Goal: Transaction & Acquisition: Purchase product/service

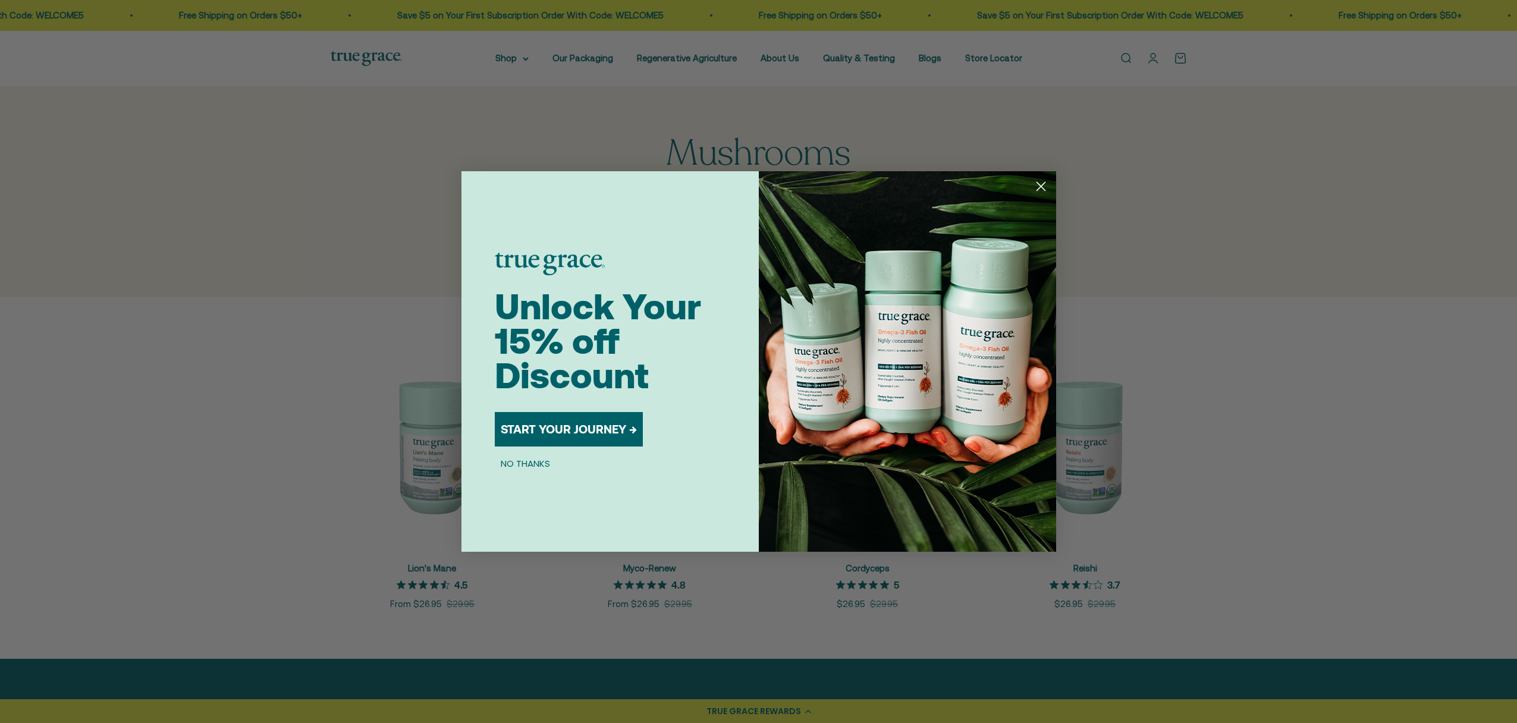
click at [1045, 184] on circle "Close dialog" at bounding box center [1040, 187] width 20 height 20
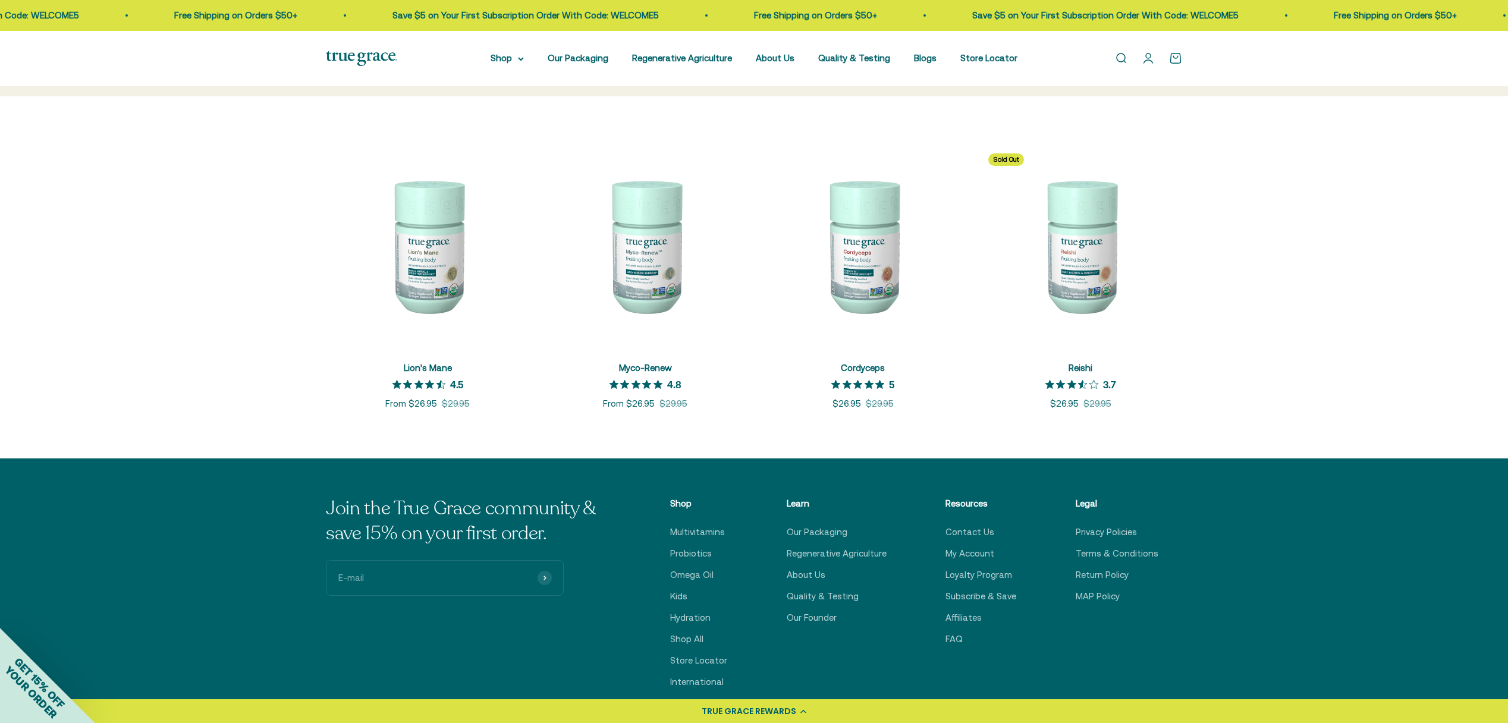
scroll to position [419, 0]
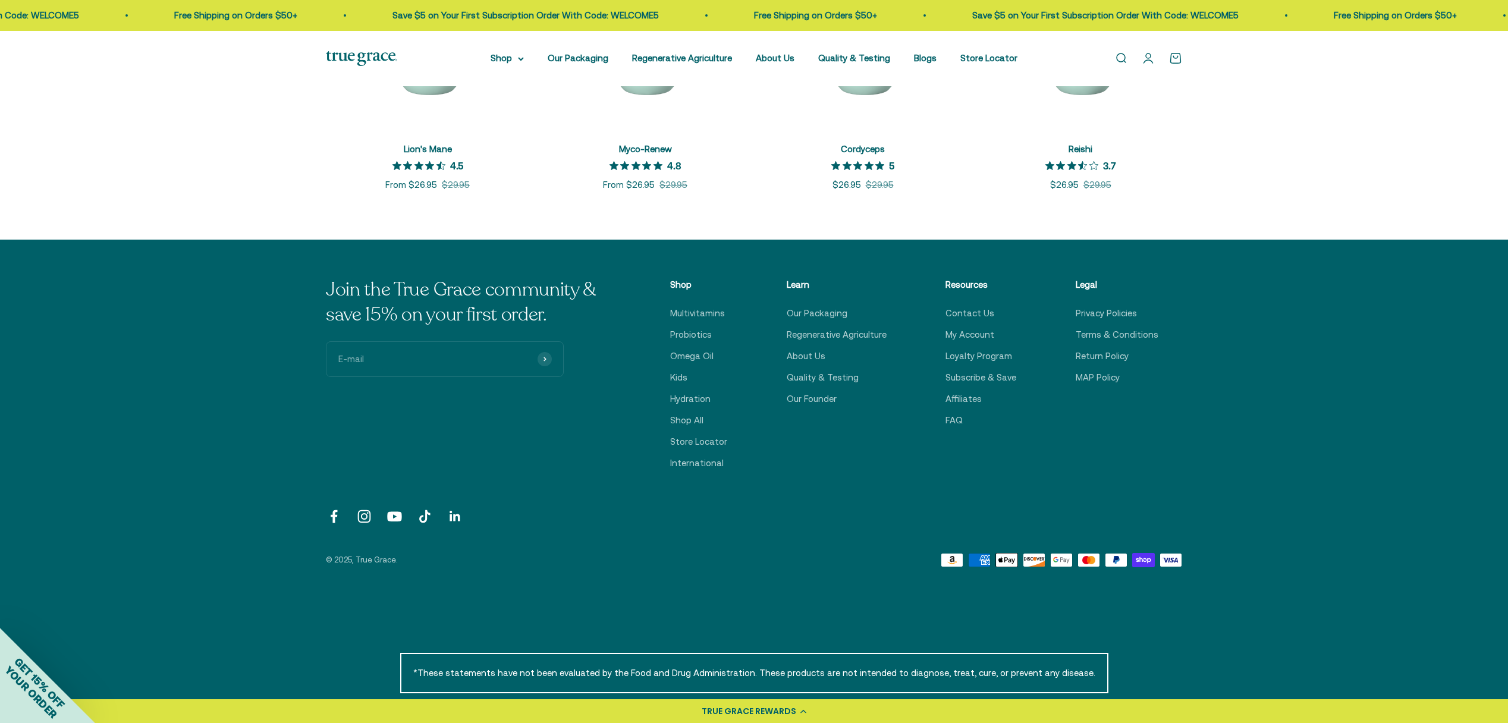
click at [791, 711] on div "TRUE GRACE REWARDS" at bounding box center [749, 711] width 95 height 12
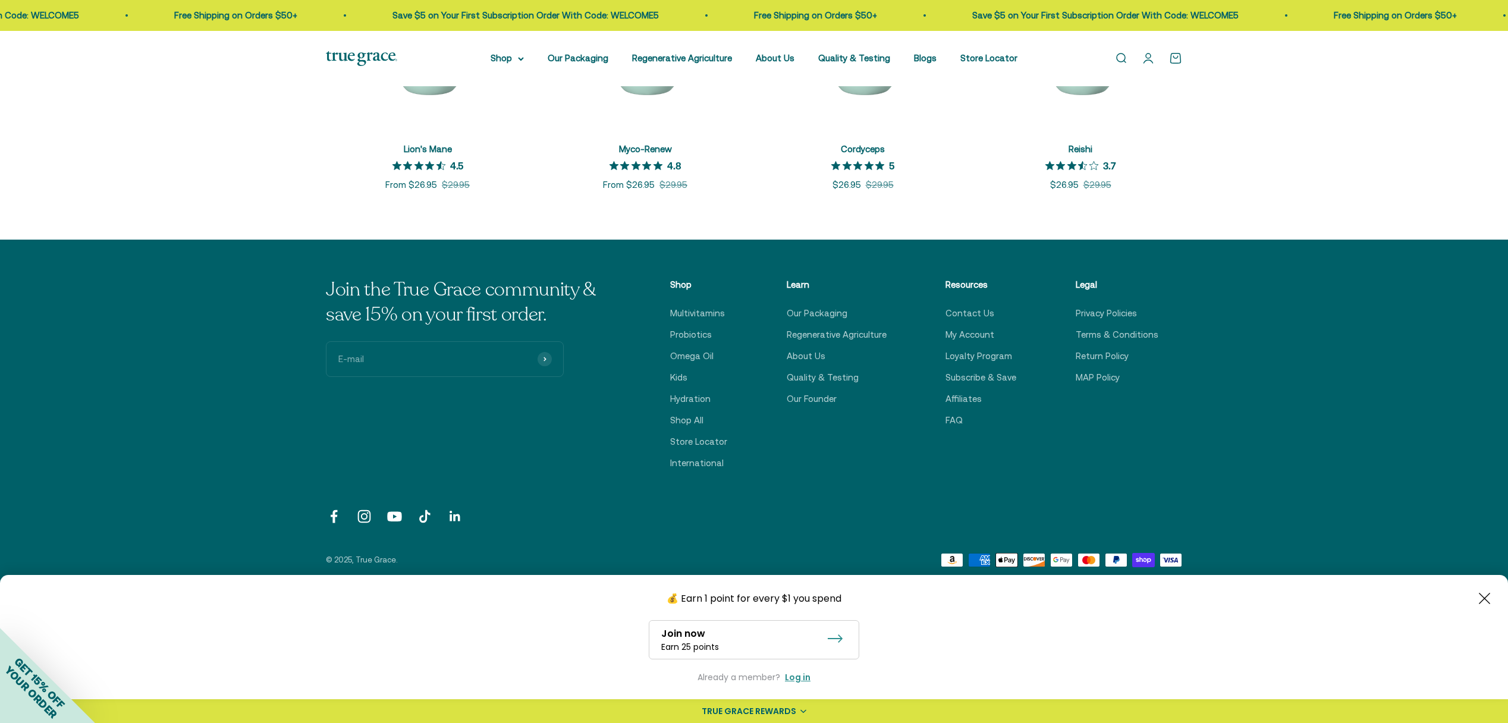
click at [1227, 371] on div "Join the True Grace community & save 15% on your first order. E-mail Subscribe …" at bounding box center [754, 423] width 1508 height 366
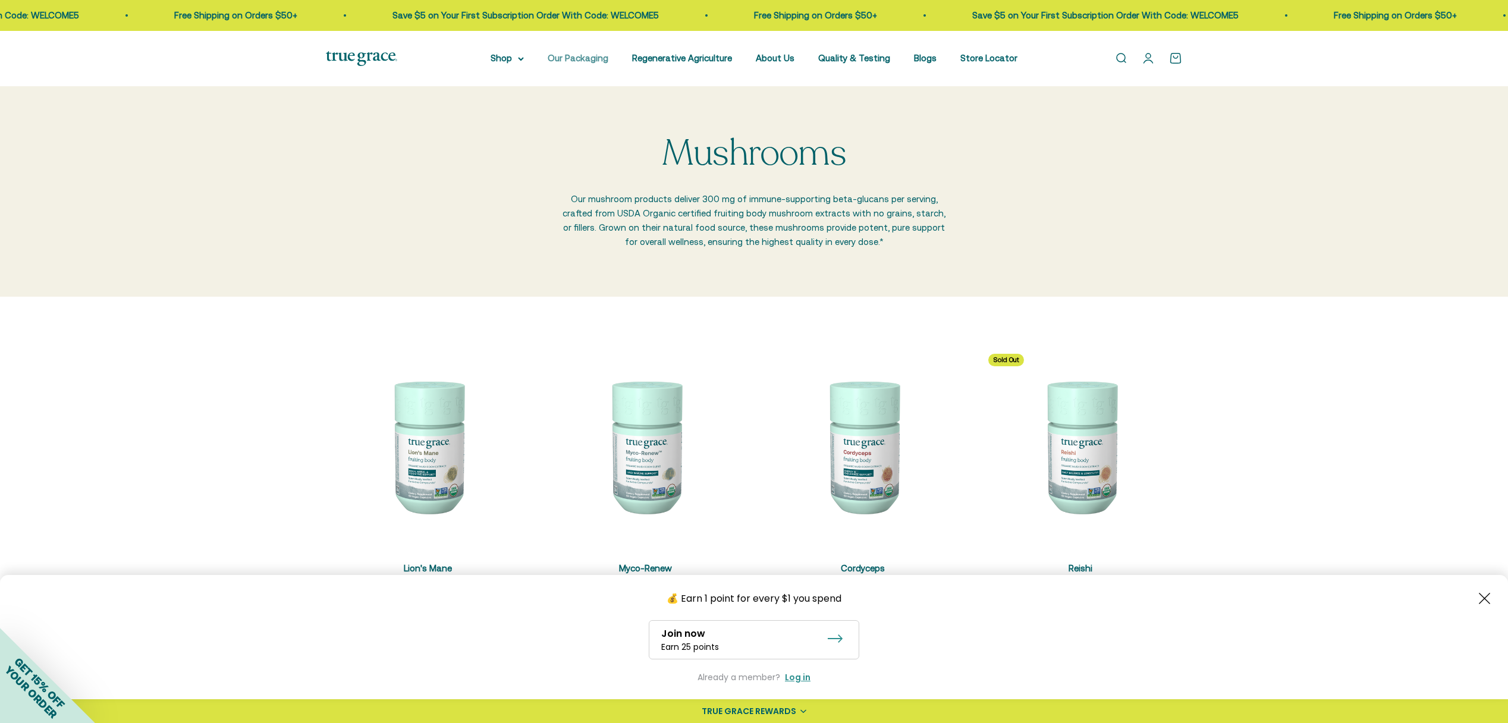
click at [585, 55] on link "Our Packaging" at bounding box center [578, 58] width 61 height 10
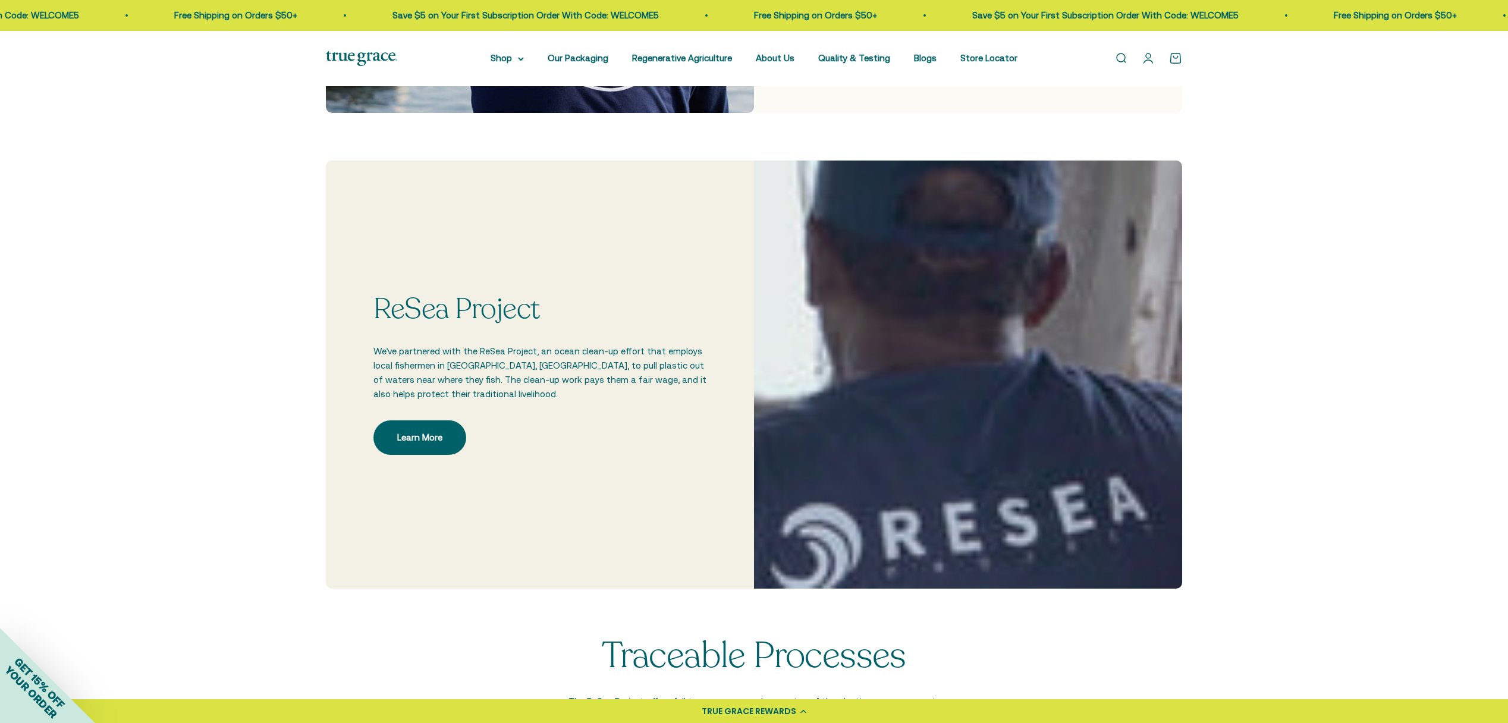
scroll to position [432, 0]
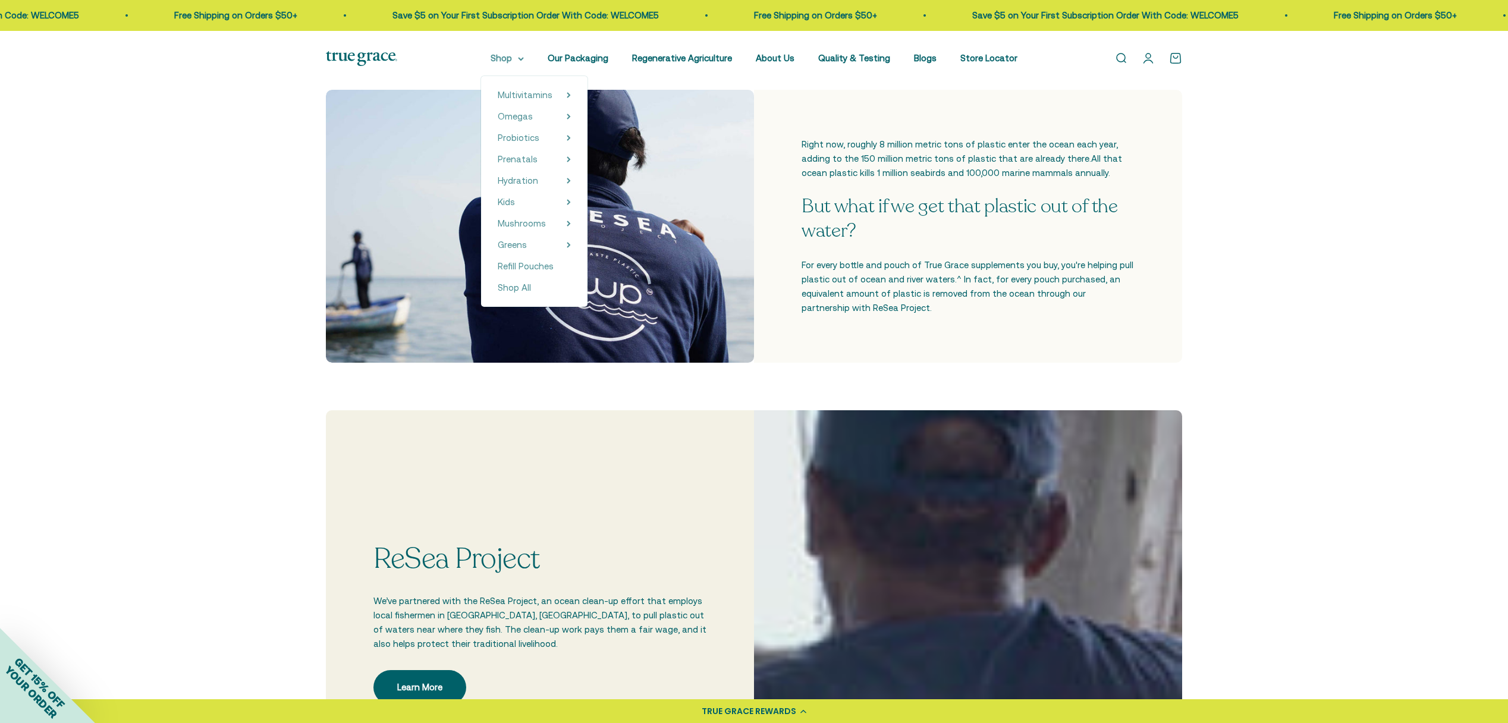
click at [517, 59] on summary "Shop" at bounding box center [507, 58] width 33 height 14
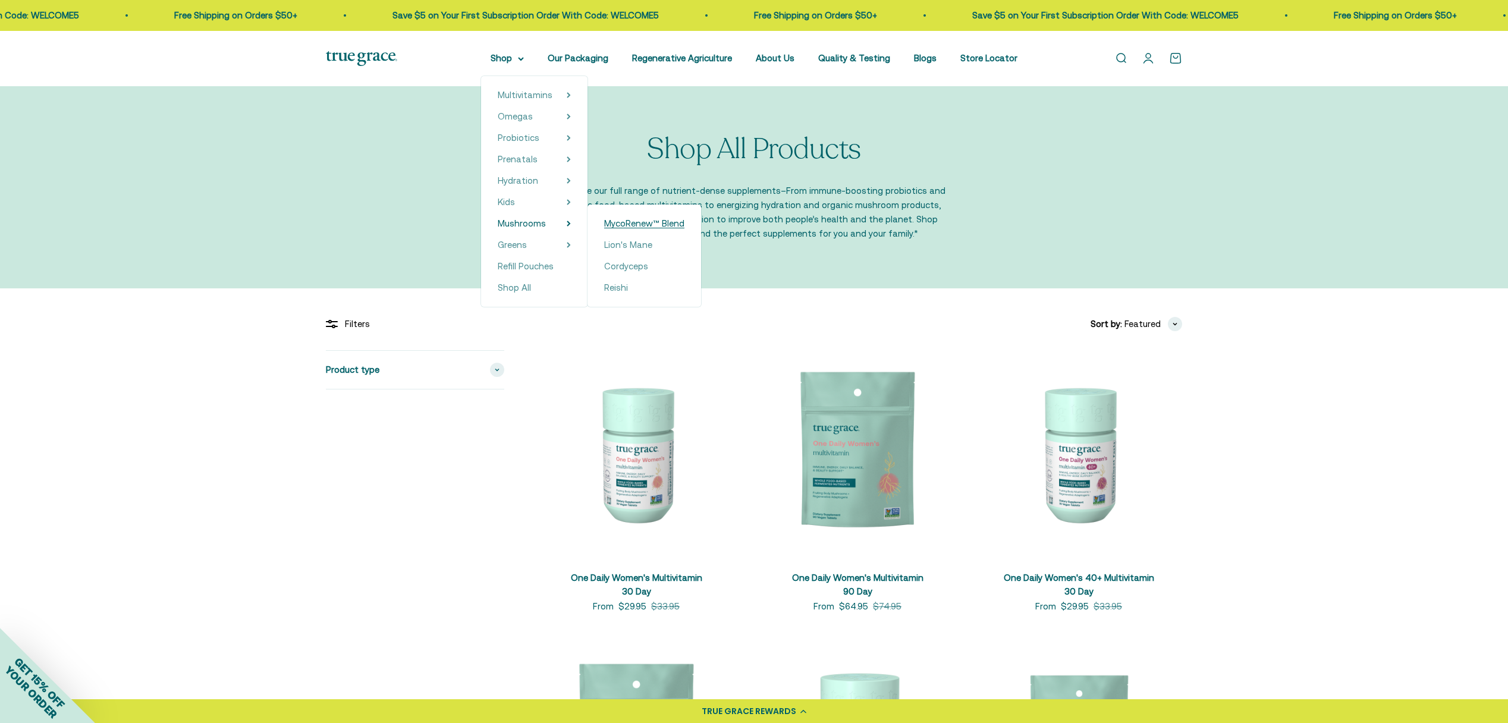
click at [651, 221] on span "MycoRenew™ Blend" at bounding box center [644, 223] width 80 height 10
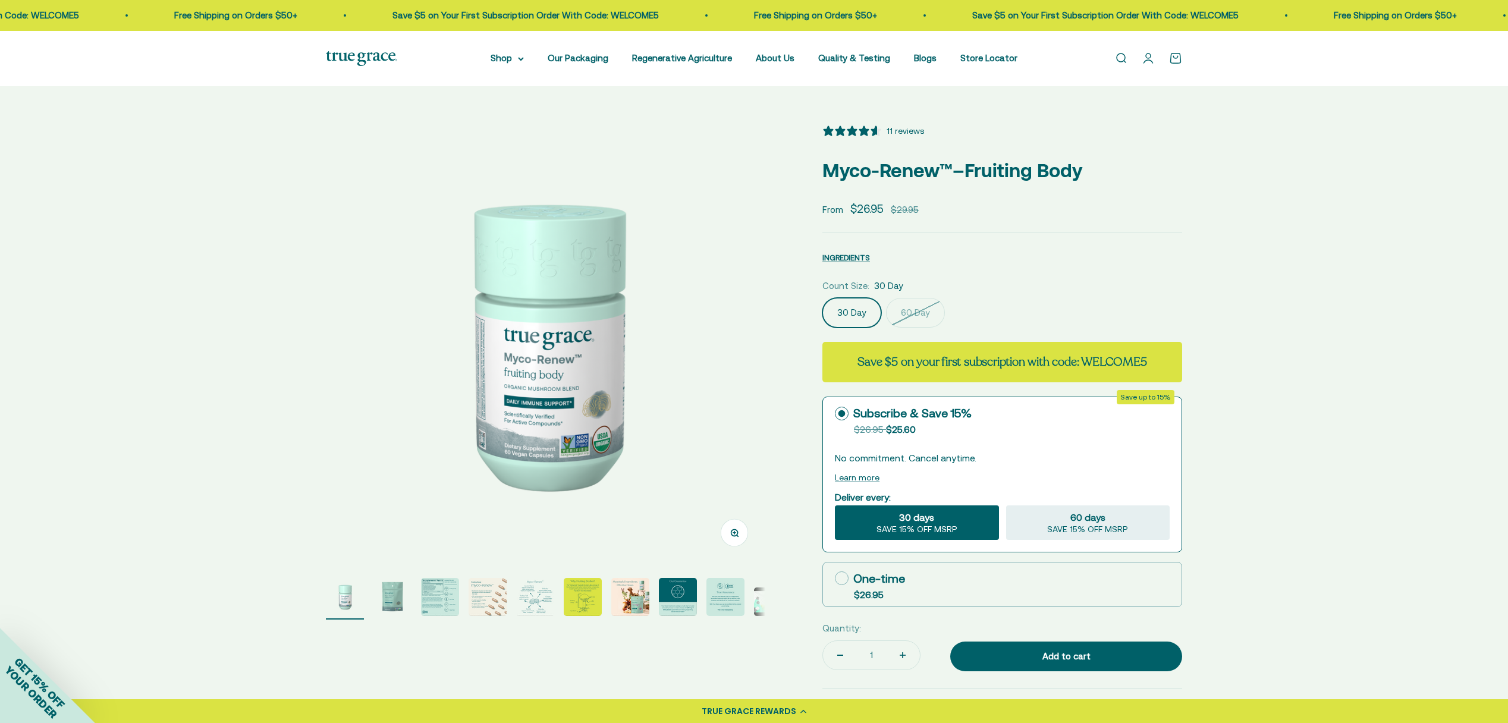
select select "3"
click at [843, 315] on label "30 Day" at bounding box center [851, 313] width 59 height 30
click at [822, 298] on input "30 Day" at bounding box center [822, 297] width 1 height 1
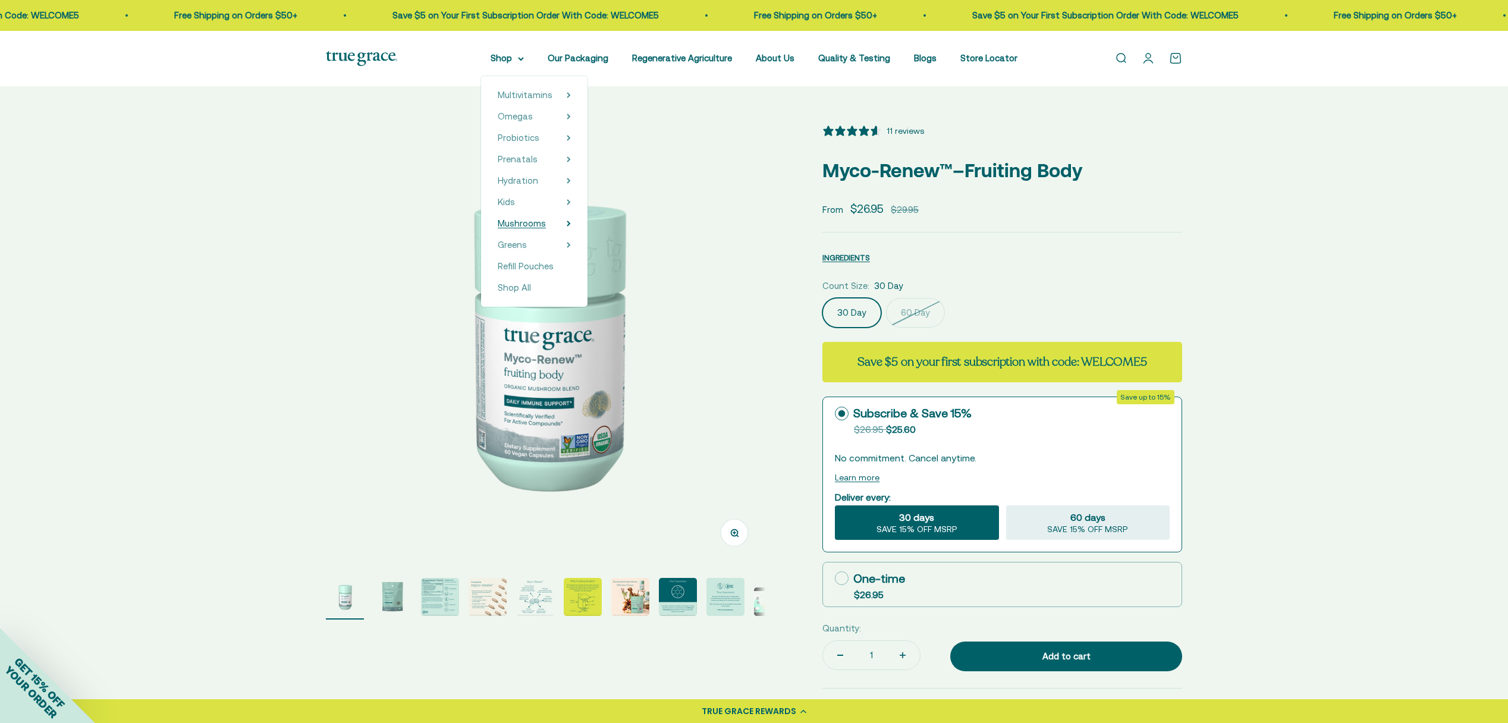
click at [533, 225] on span "Mushrooms" at bounding box center [522, 223] width 48 height 10
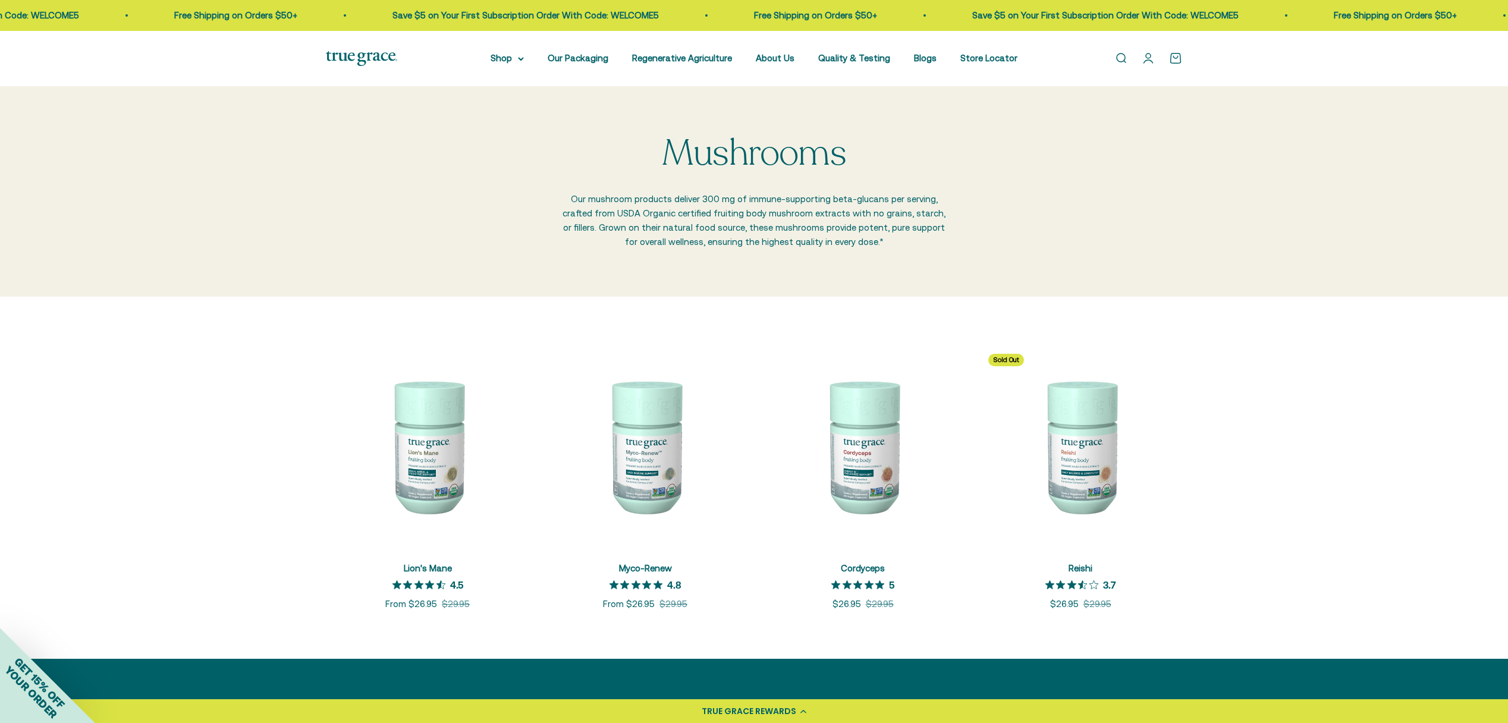
click at [1116, 58] on link "Open search" at bounding box center [1120, 58] width 13 height 13
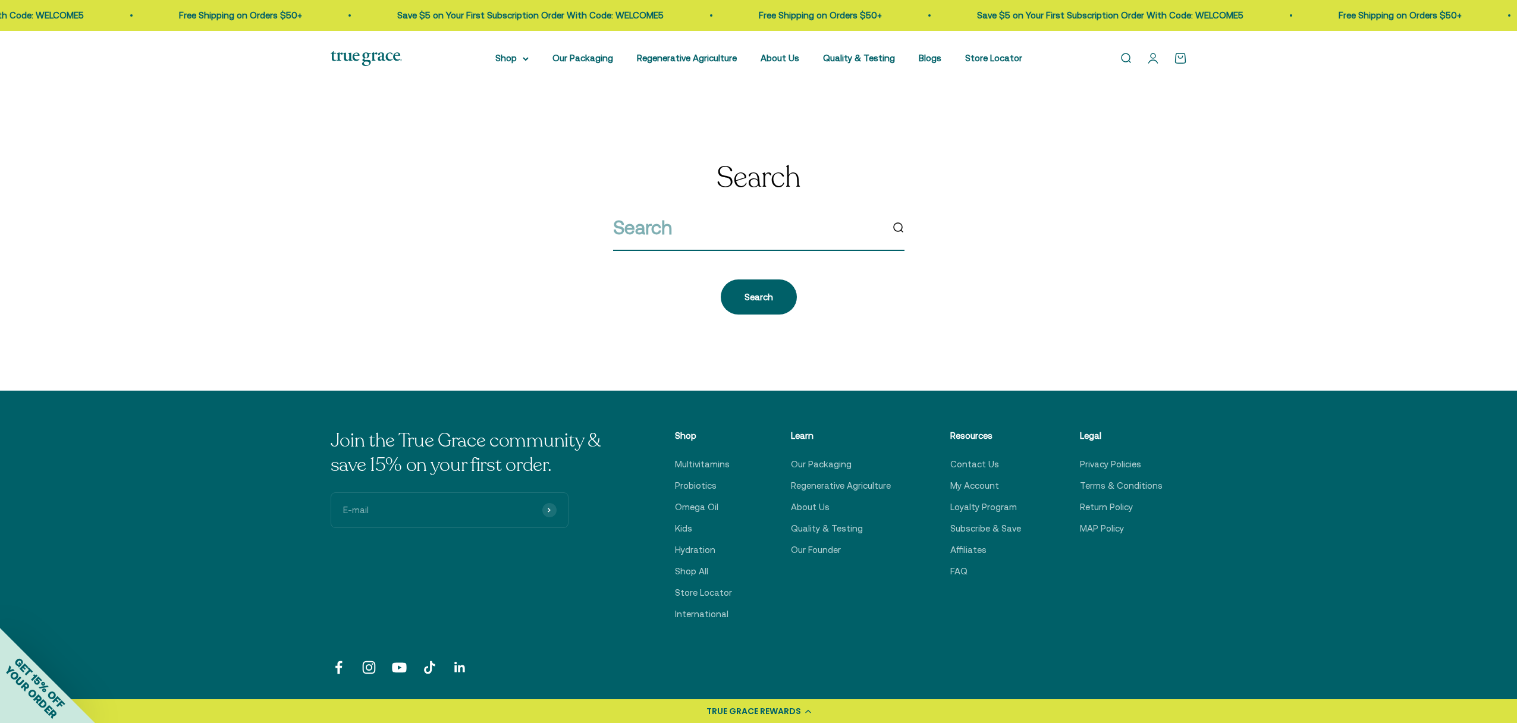
drag, startPoint x: 665, startPoint y: 225, endPoint x: 778, endPoint y: 240, distance: 114.0
click at [665, 225] on input "search" at bounding box center [747, 227] width 269 height 30
type input "turkeytail"
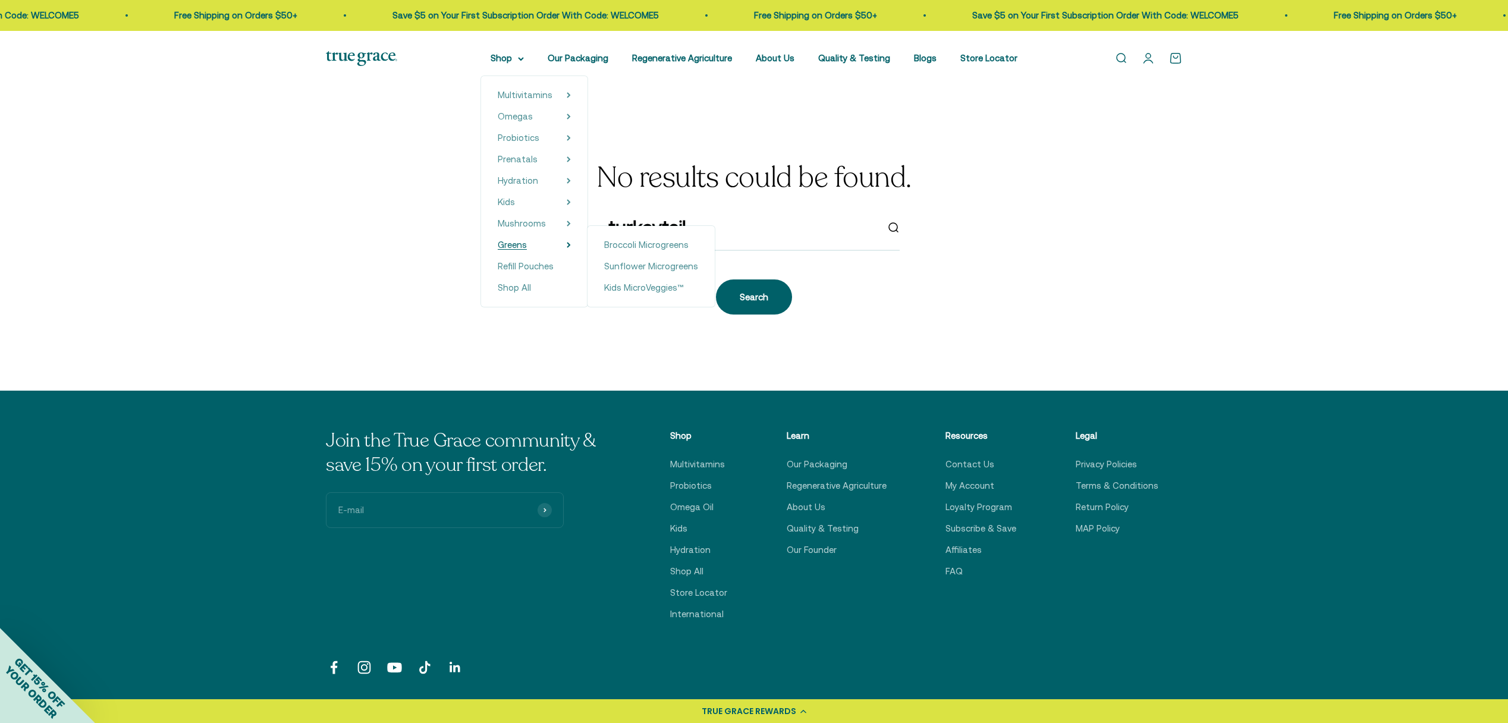
click at [523, 249] on span "Greens" at bounding box center [512, 245] width 29 height 10
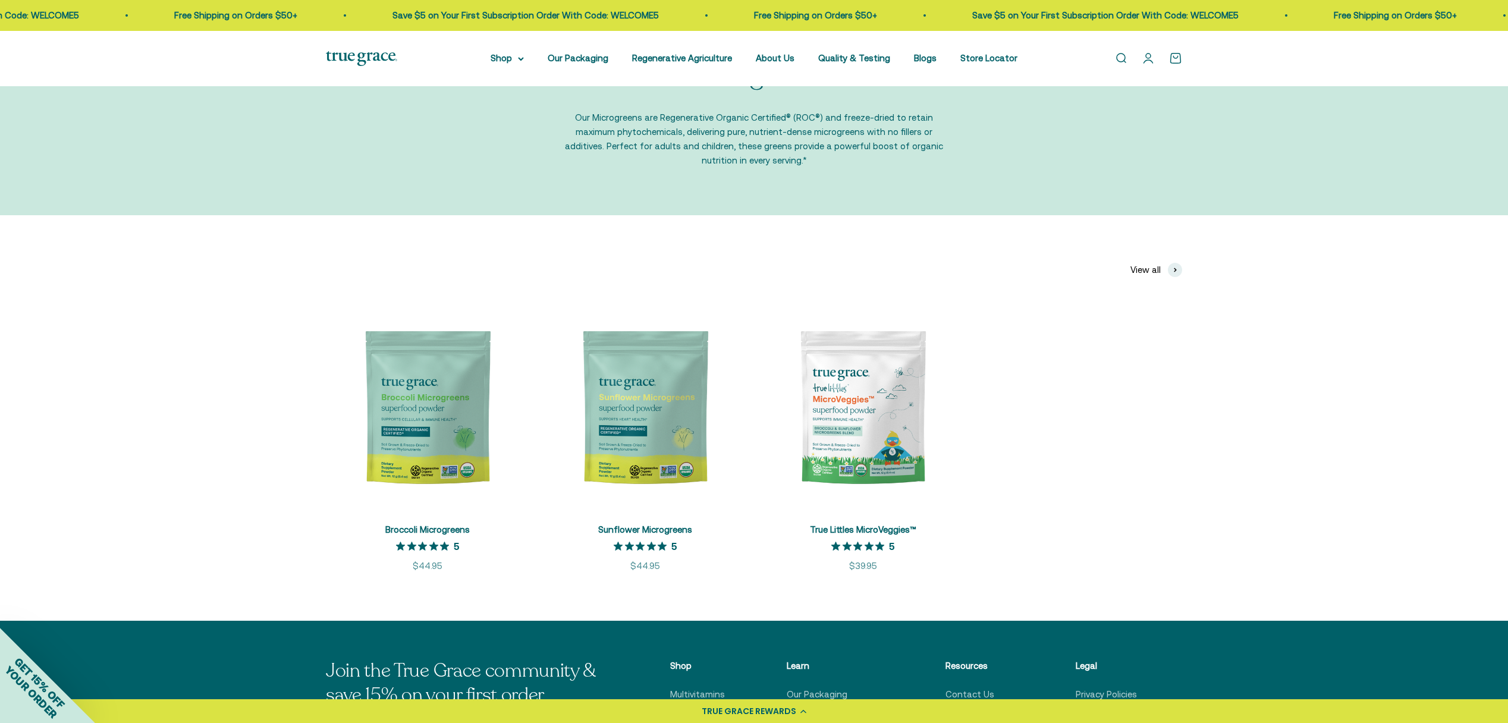
scroll to position [97, 0]
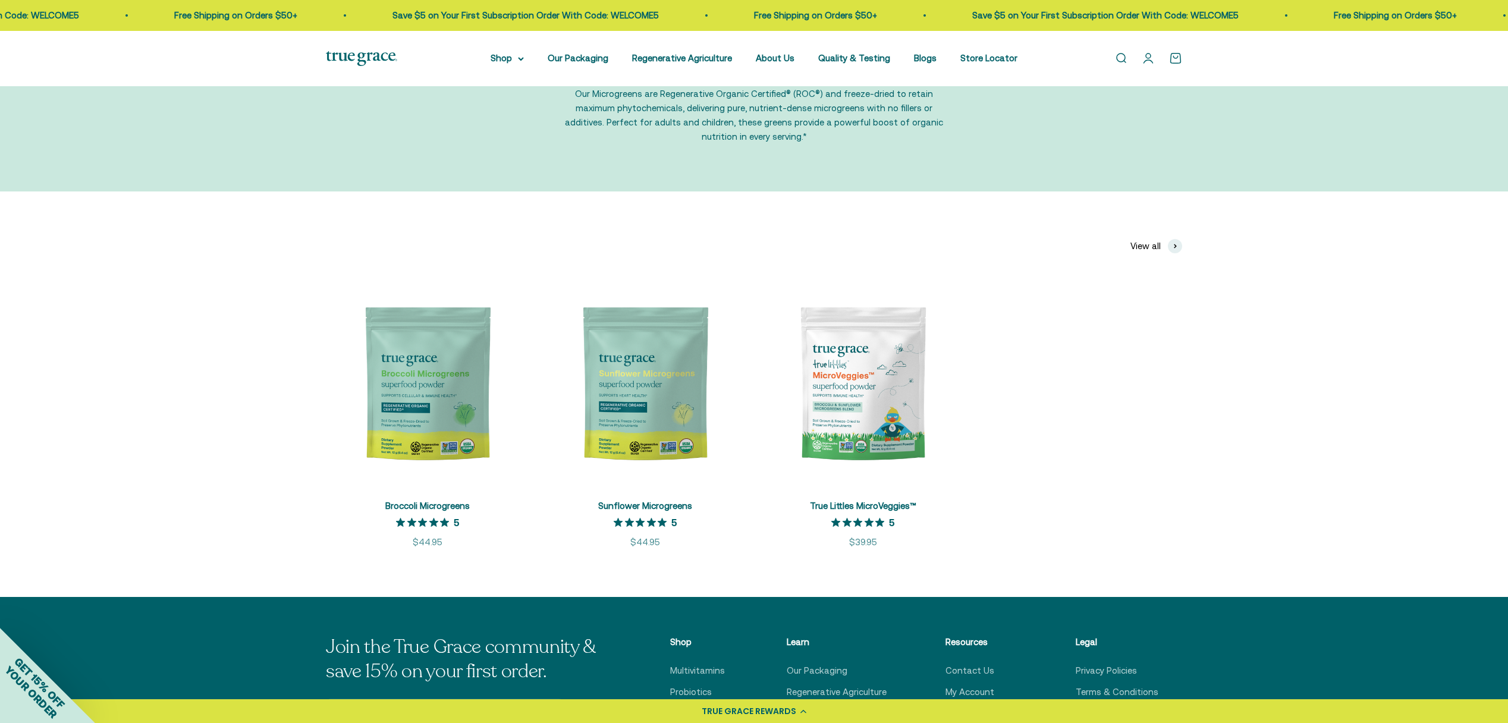
click at [440, 377] on img at bounding box center [427, 383] width 203 height 203
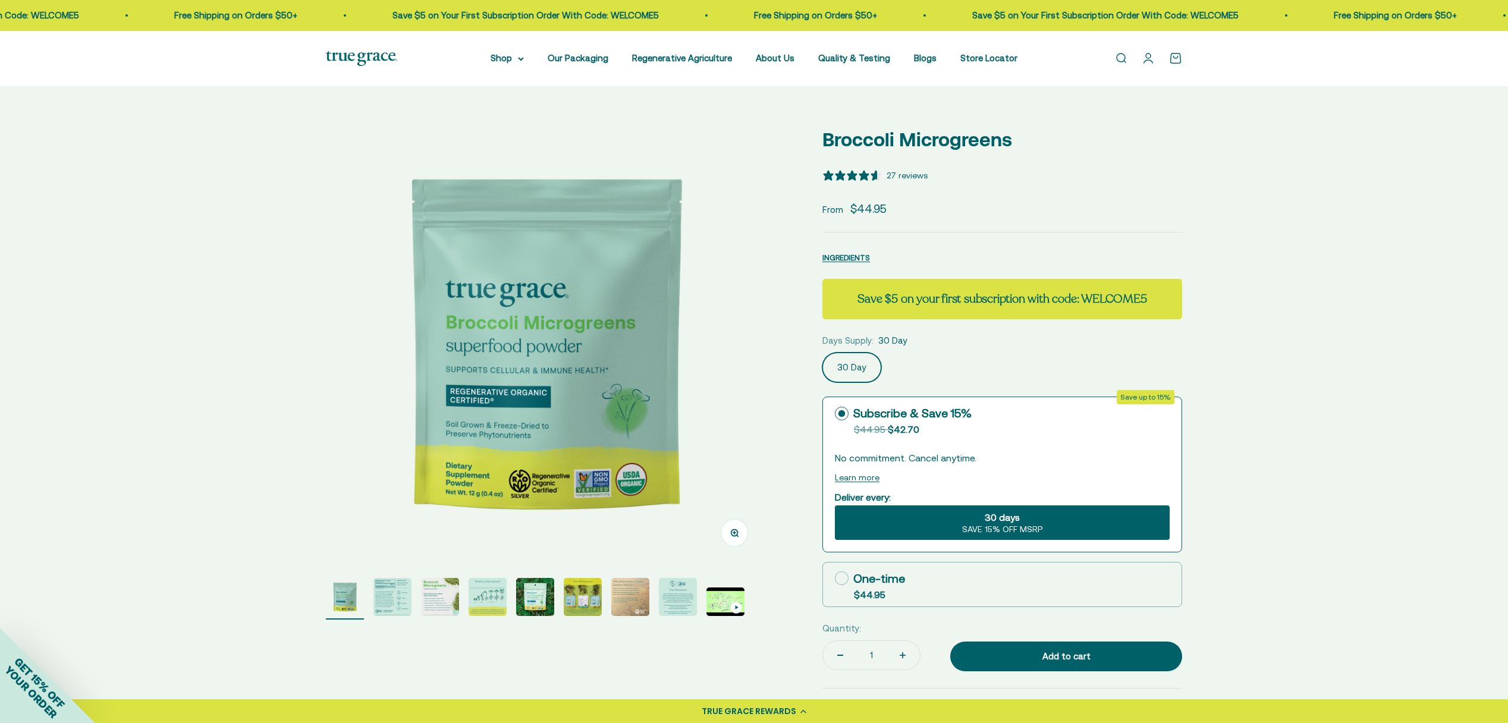
select select "3"
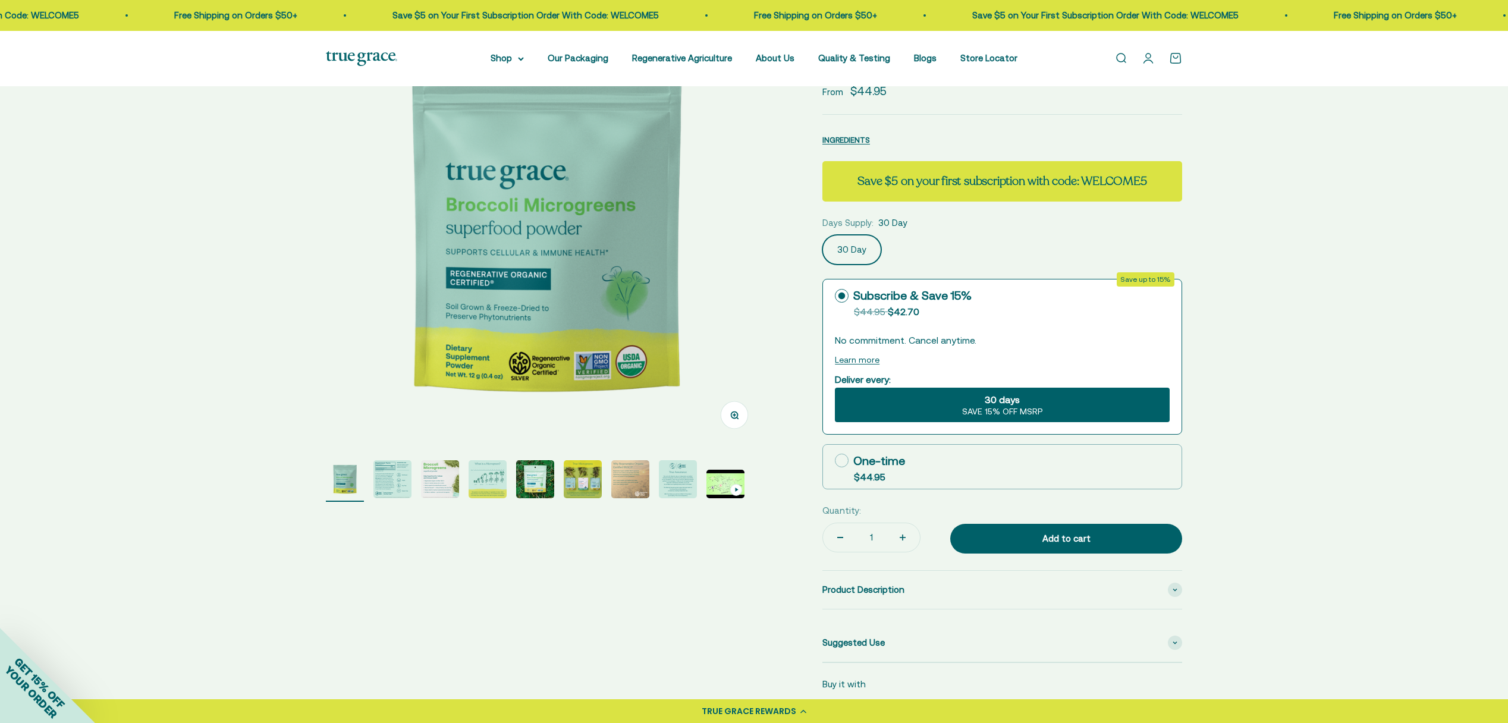
scroll to position [64, 0]
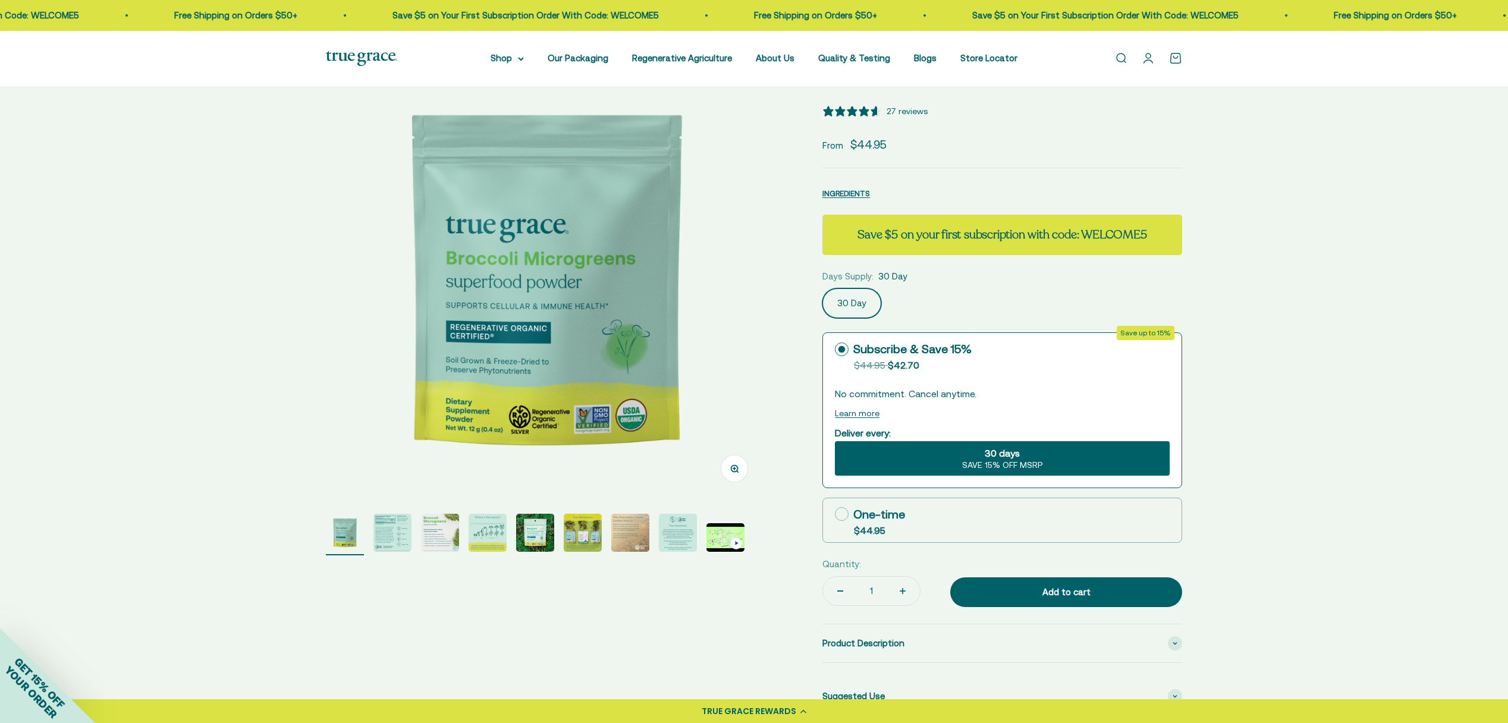
click at [397, 532] on img "Go to item 2" at bounding box center [392, 533] width 38 height 38
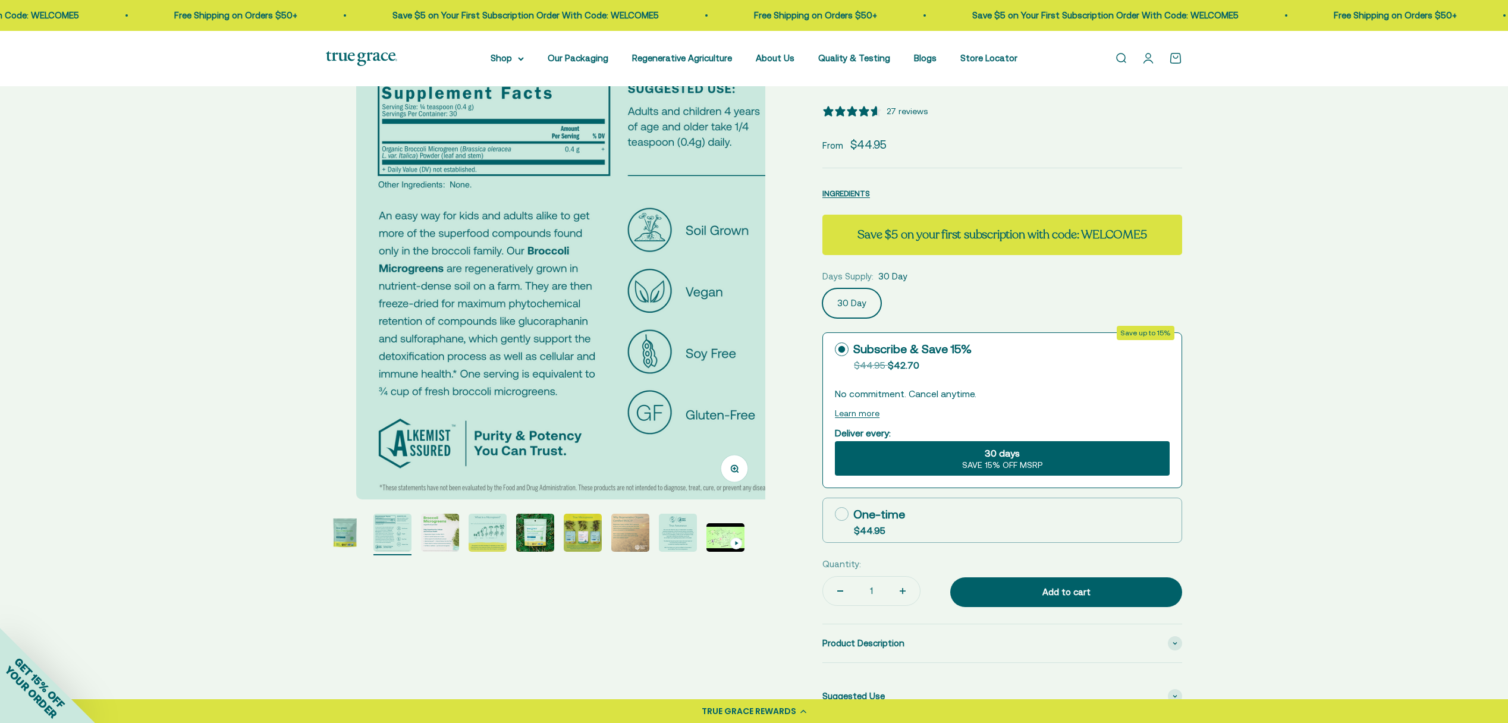
scroll to position [0, 454]
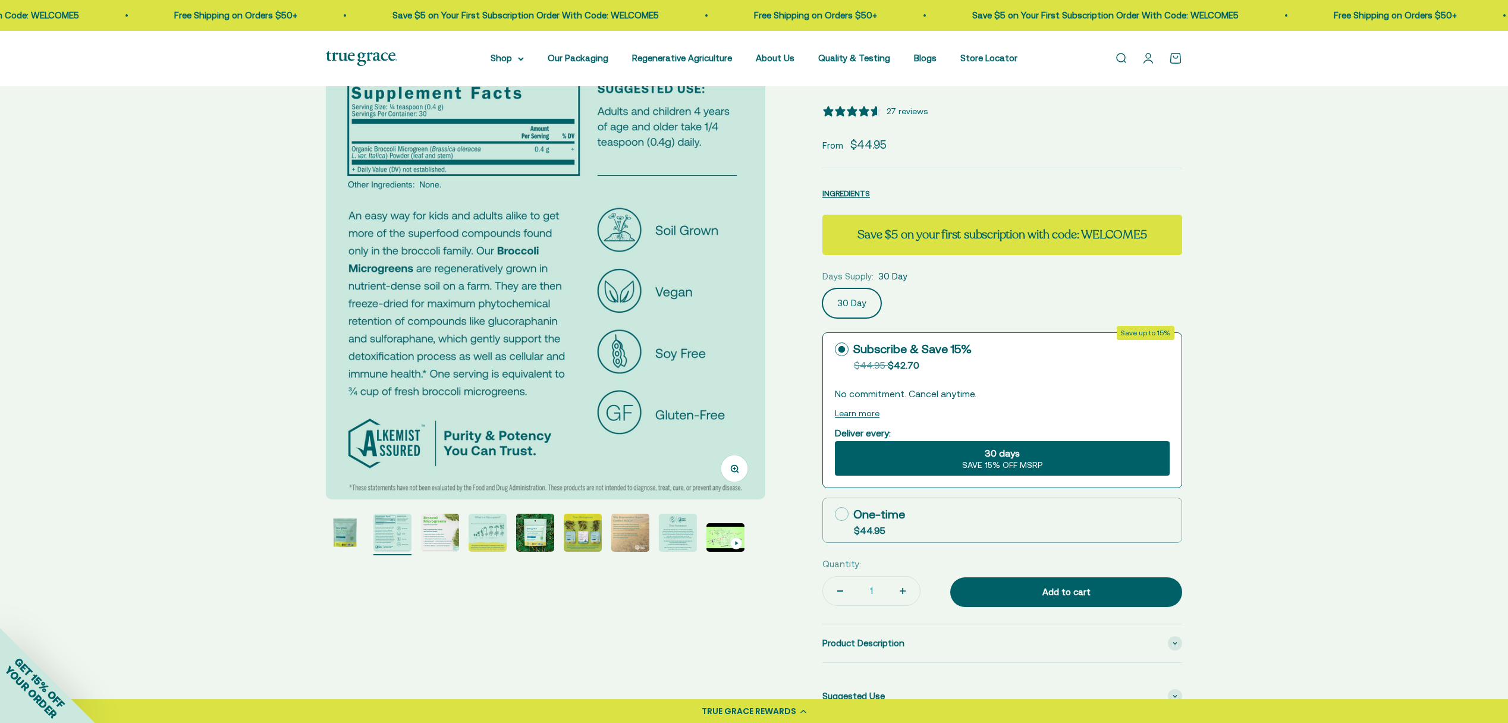
click at [443, 538] on img "Go to item 3" at bounding box center [440, 533] width 38 height 38
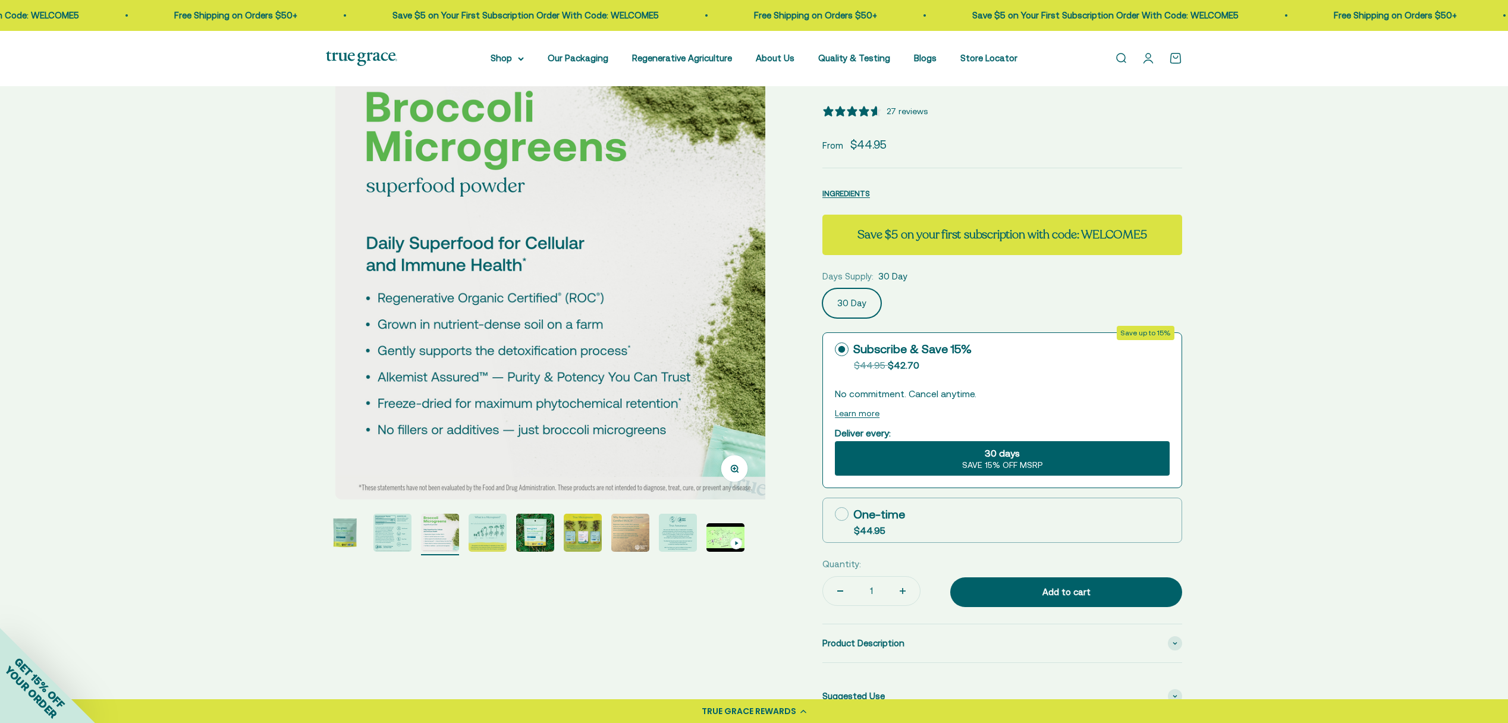
scroll to position [0, 907]
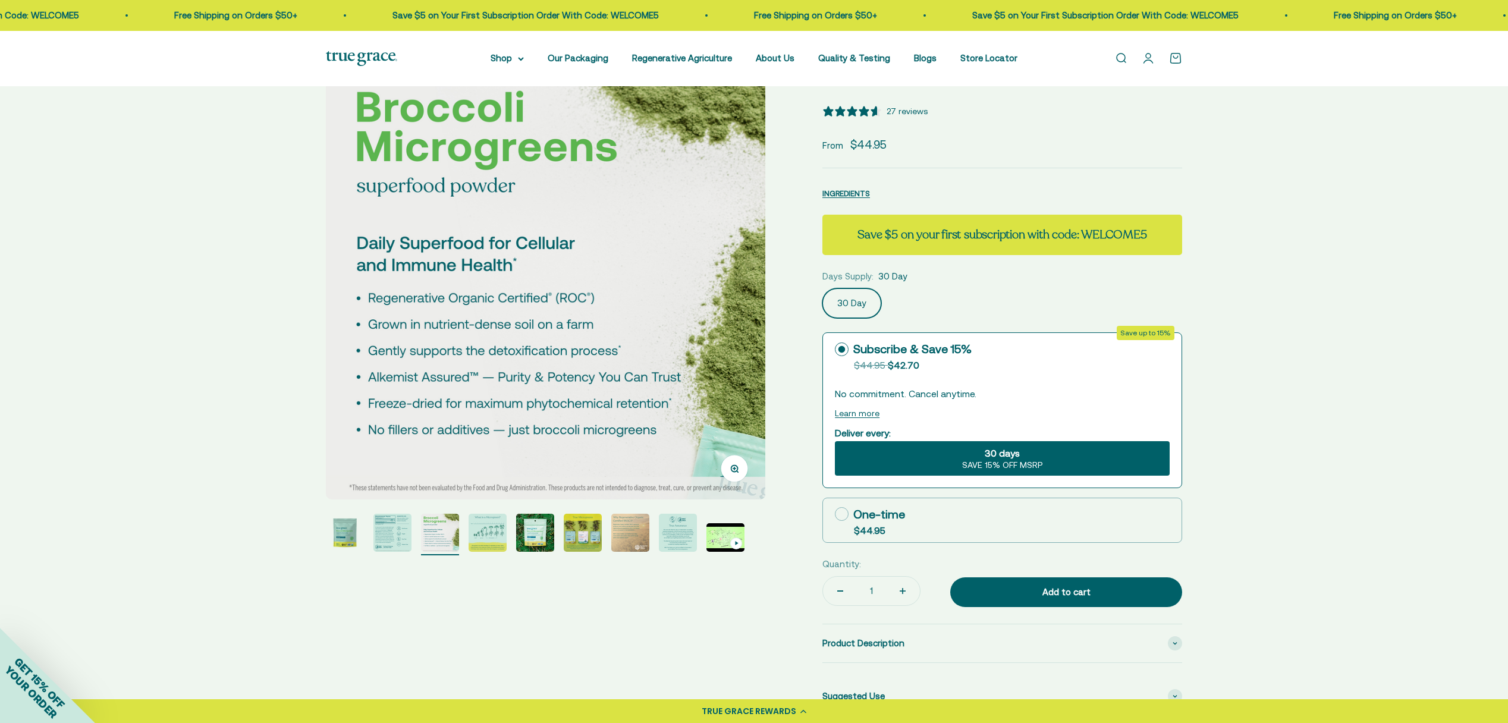
click at [490, 532] on img "Go to item 4" at bounding box center [488, 533] width 38 height 38
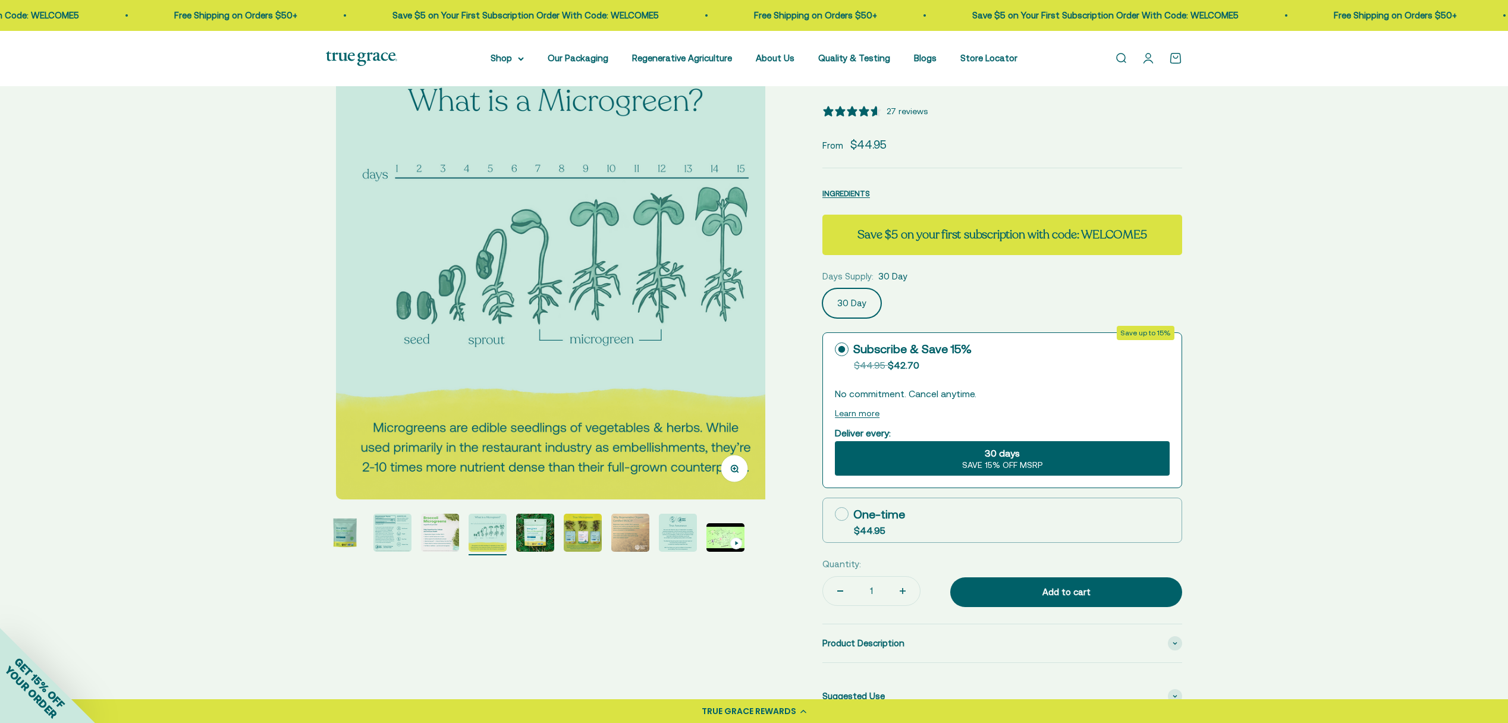
scroll to position [0, 1361]
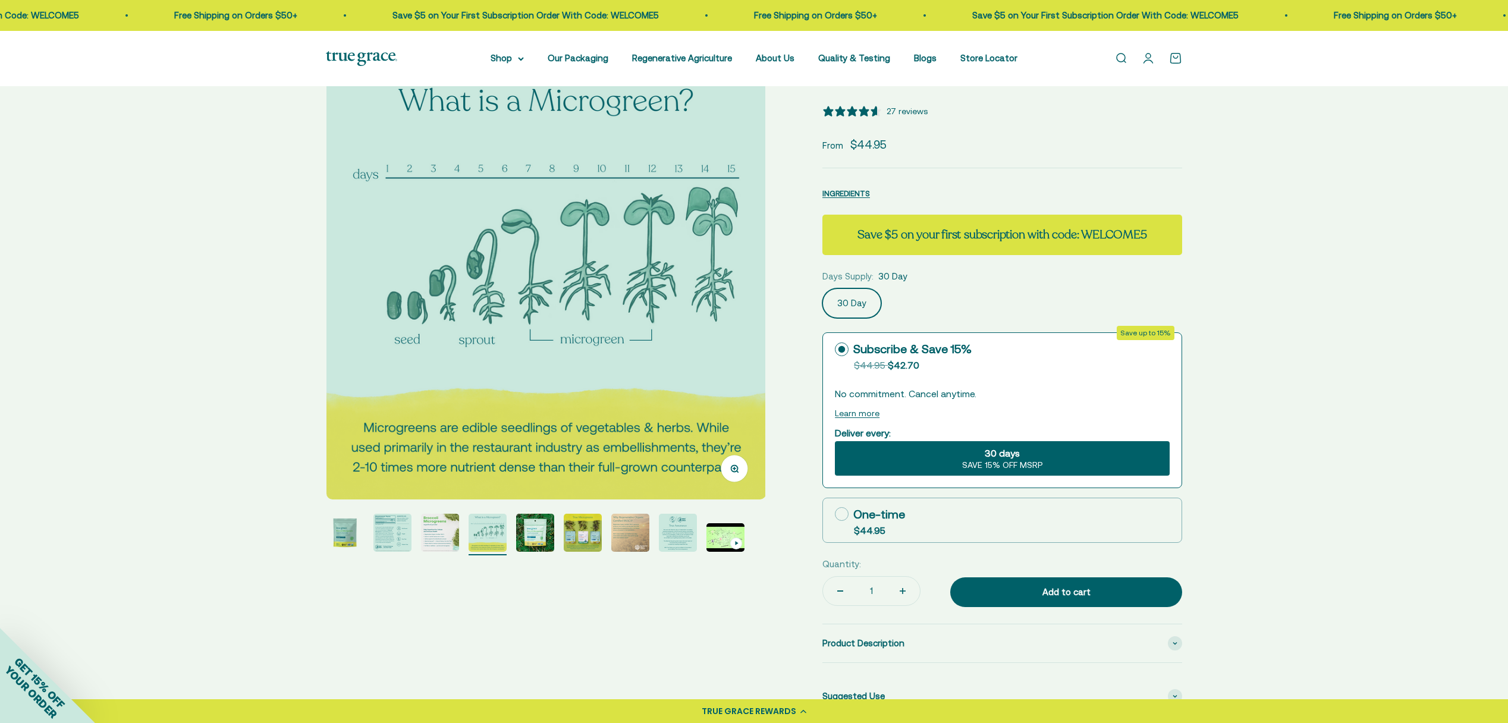
click at [533, 530] on img "Go to item 5" at bounding box center [535, 533] width 38 height 38
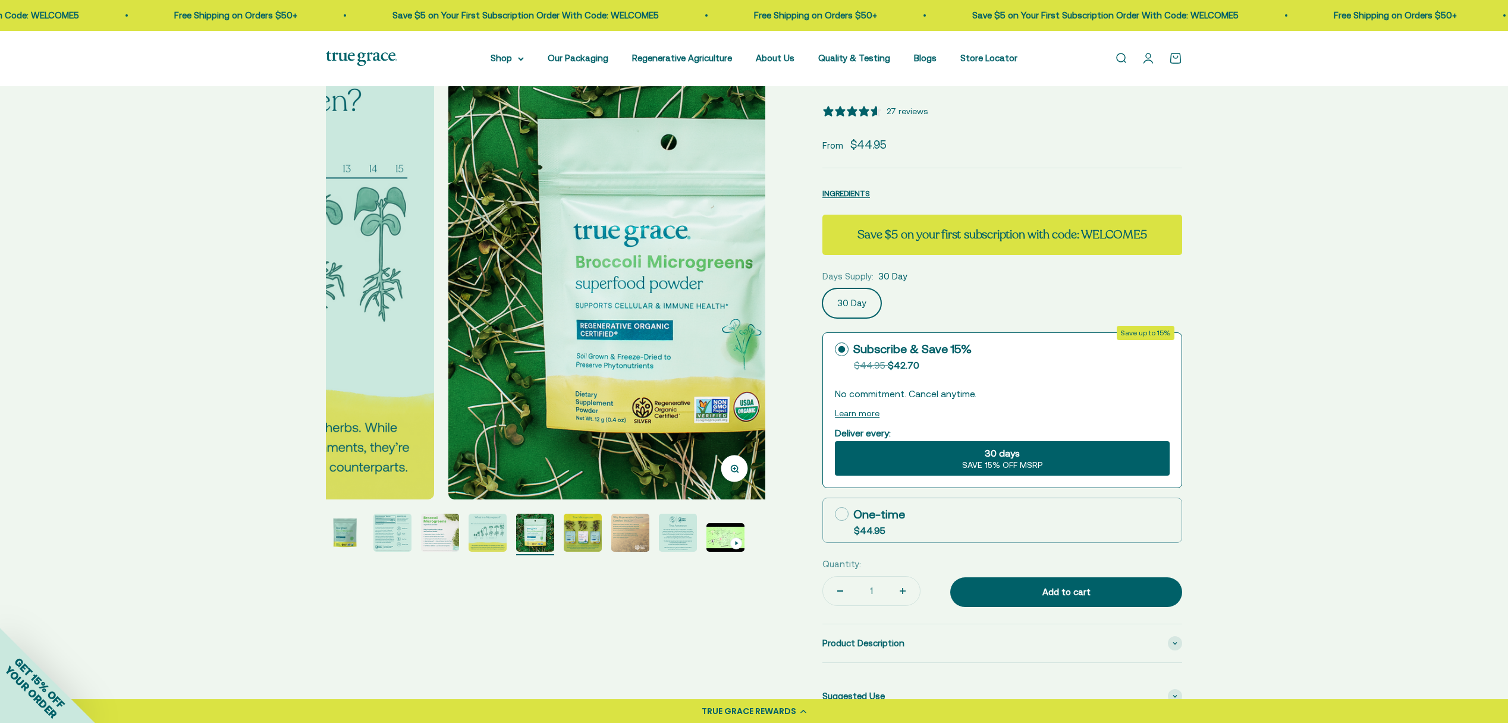
scroll to position [0, 1815]
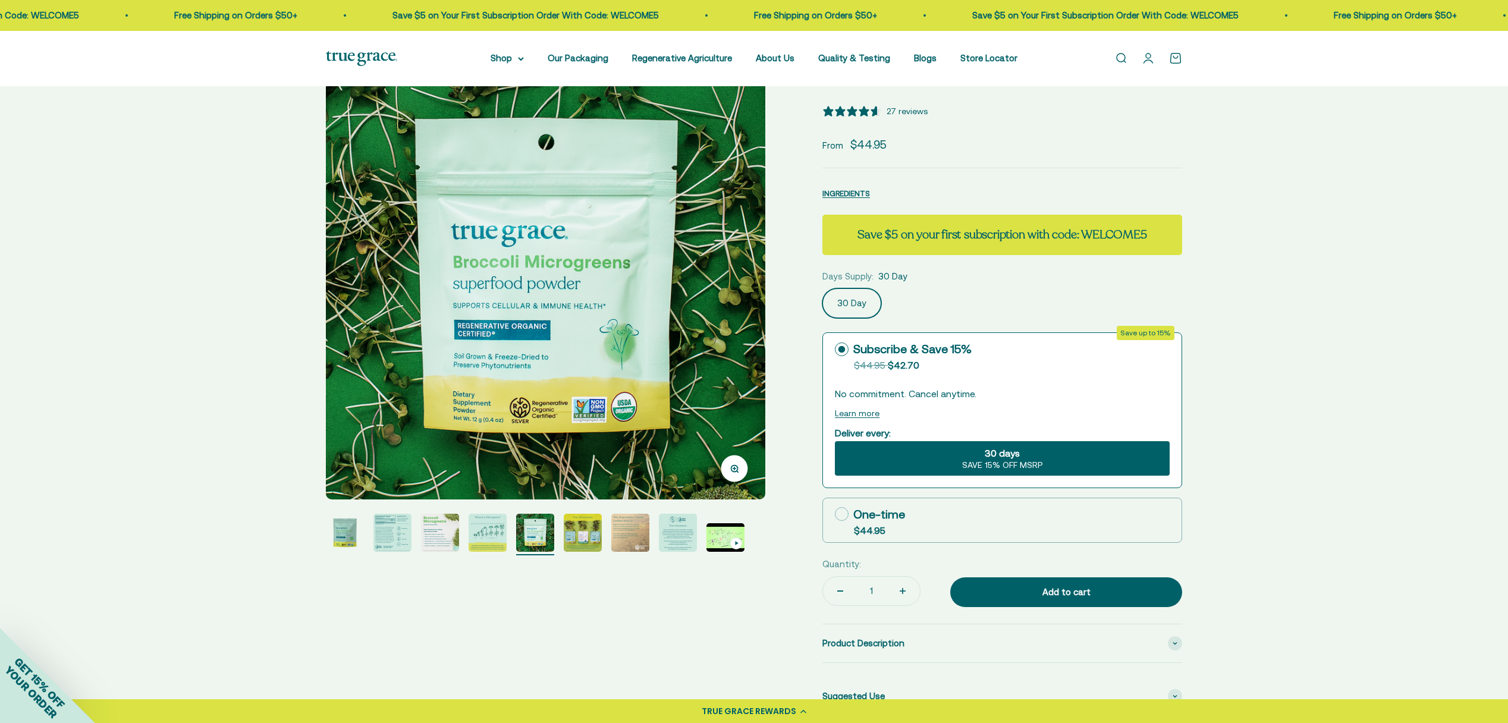
click at [589, 534] on img "Go to item 6" at bounding box center [583, 533] width 38 height 38
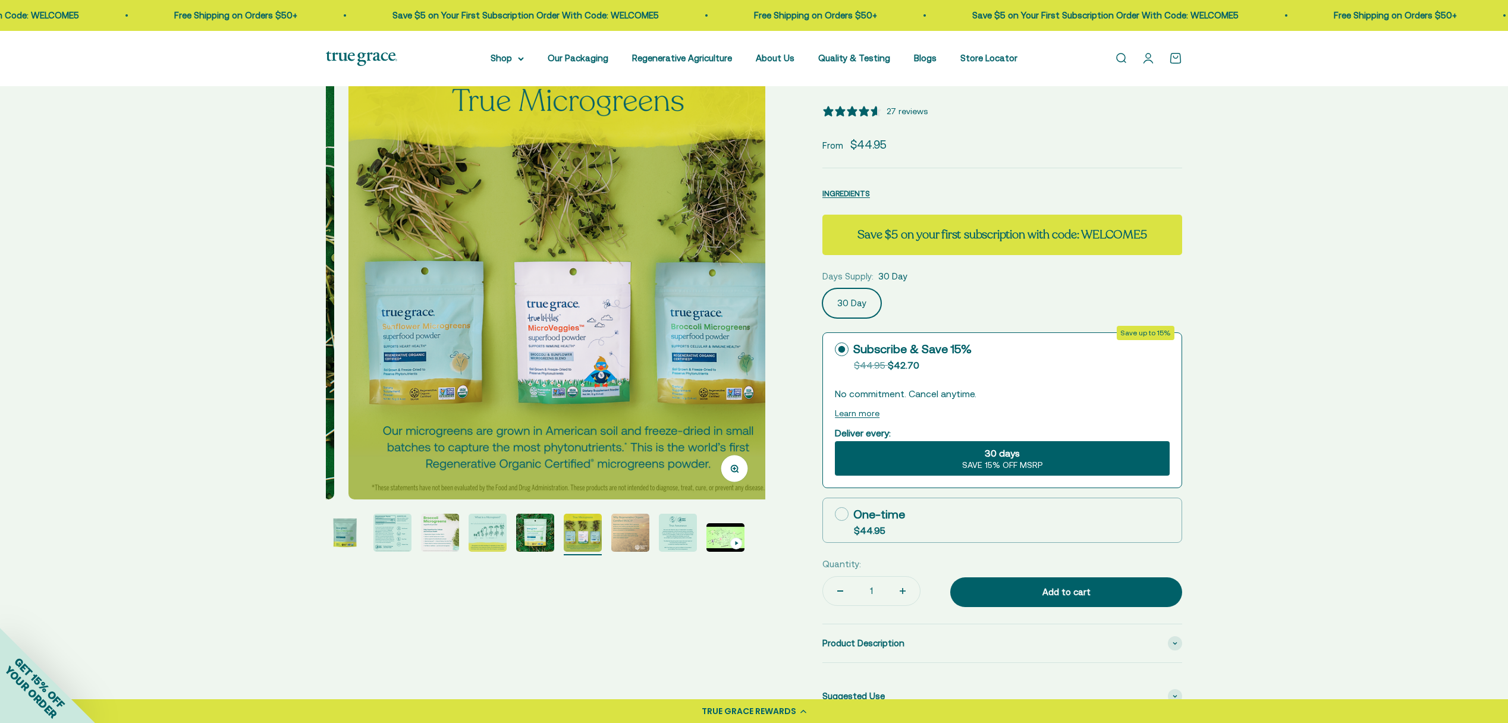
scroll to position [0, 2269]
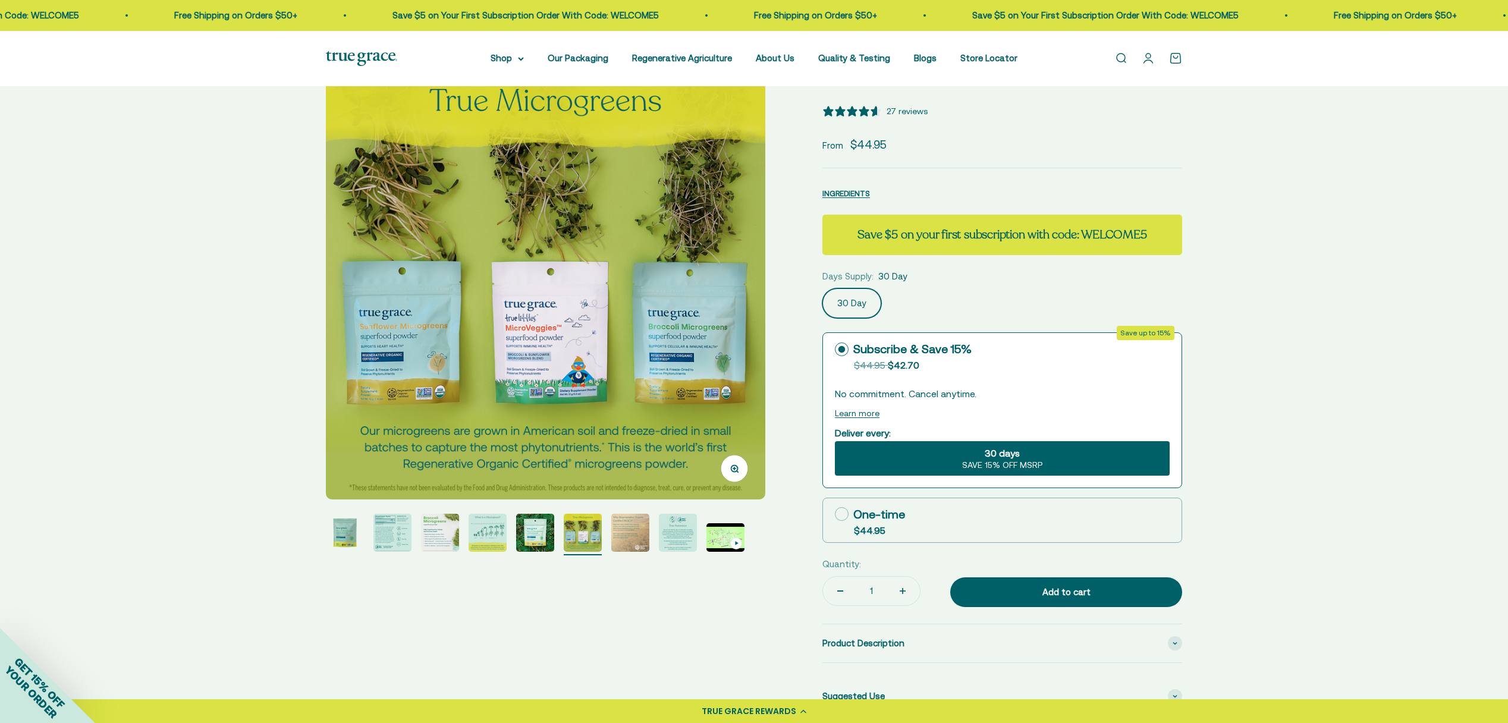
click at [627, 538] on img "Go to item 7" at bounding box center [630, 533] width 38 height 38
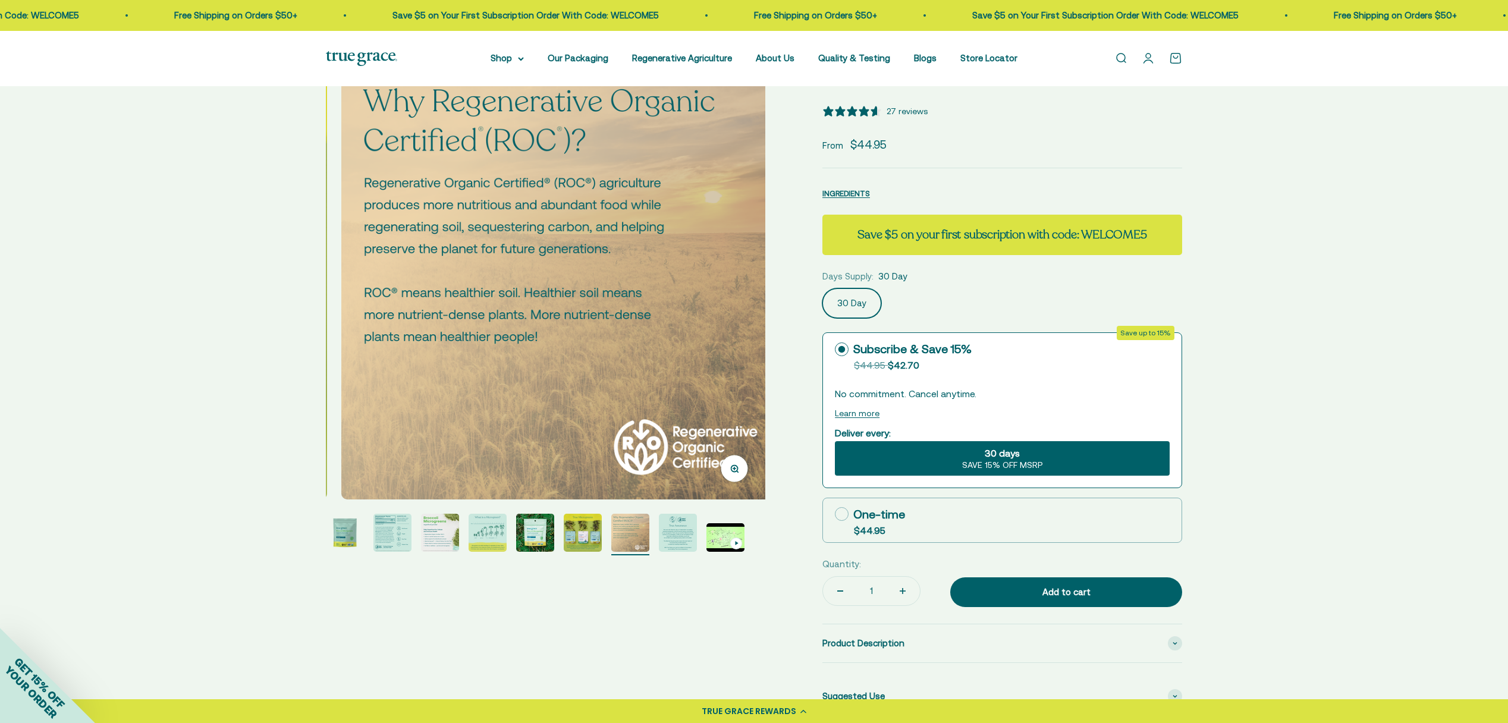
scroll to position [0, 2723]
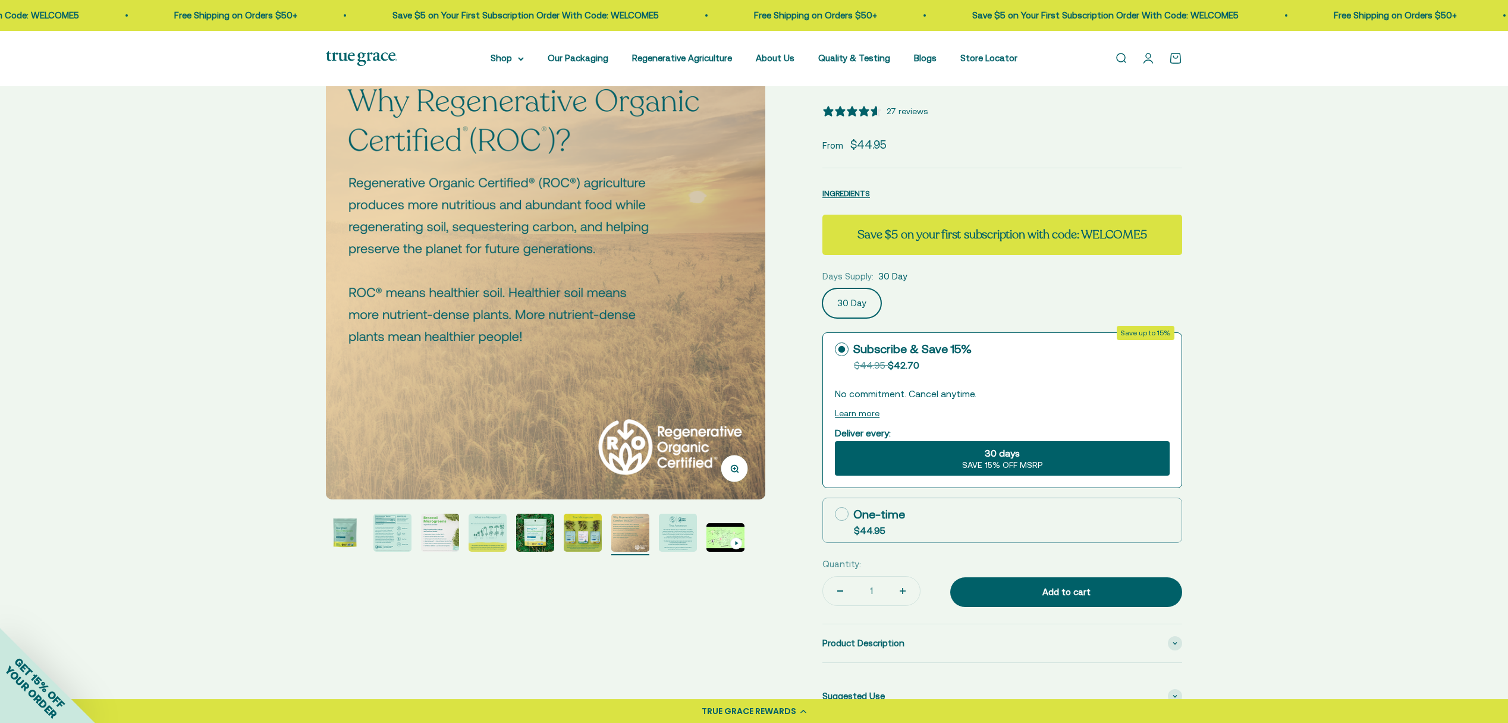
click at [667, 533] on img "Go to item 8" at bounding box center [678, 533] width 38 height 38
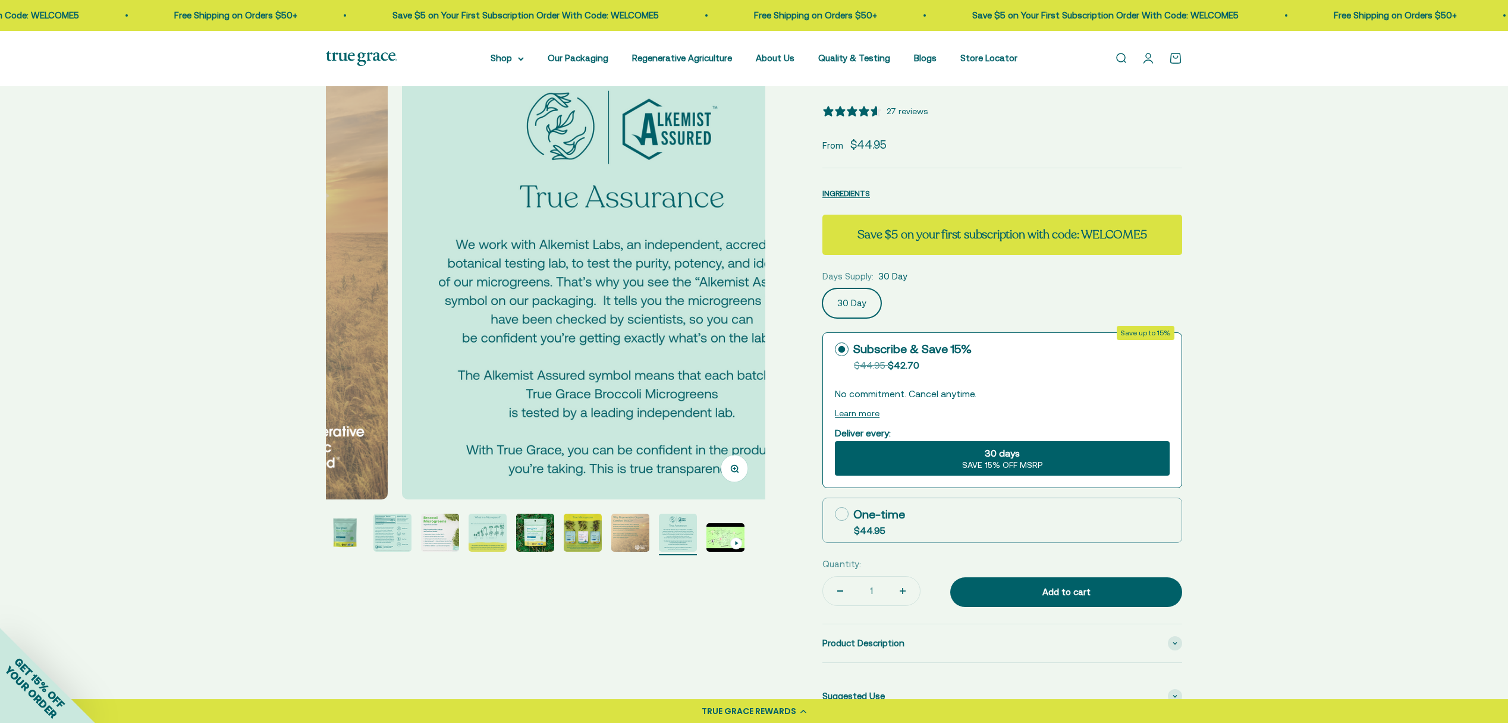
scroll to position [0, 3177]
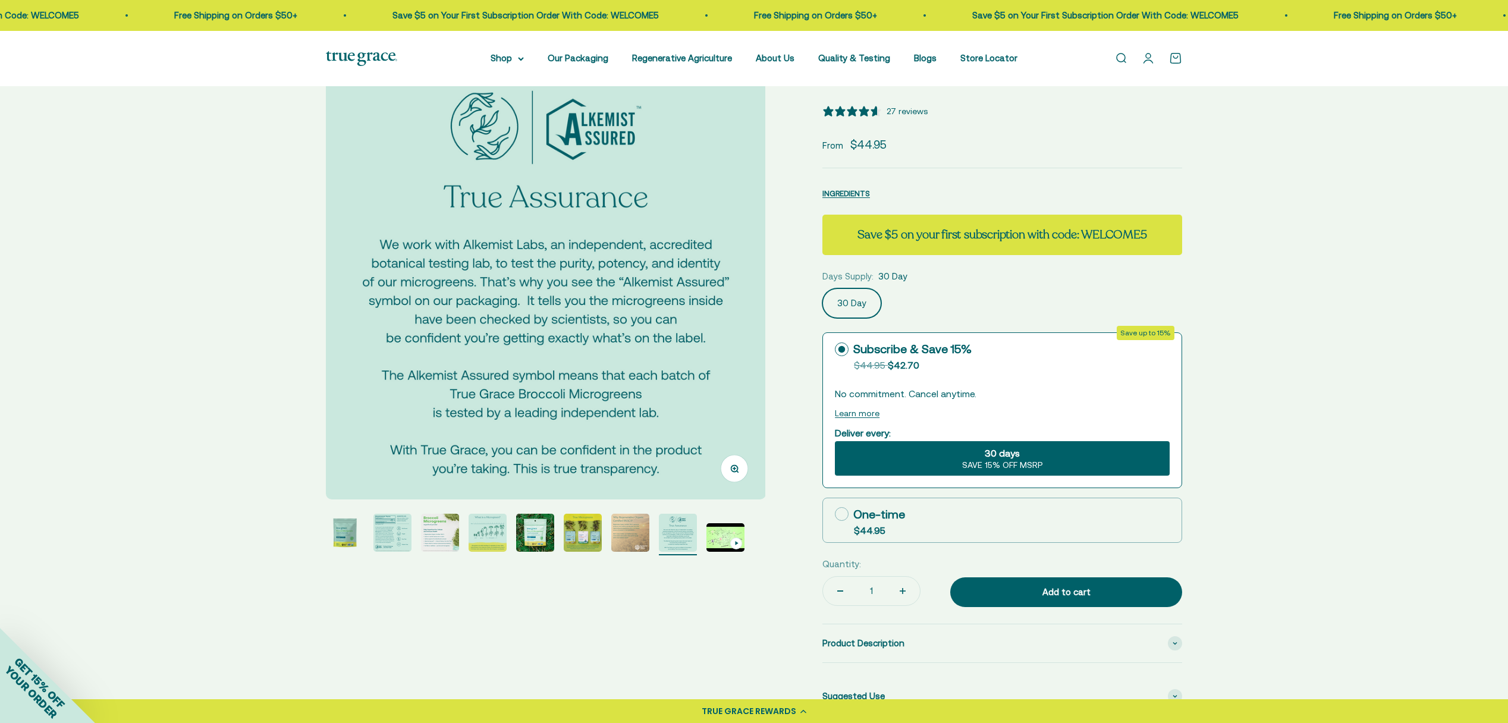
click at [387, 539] on img "Go to item 2" at bounding box center [392, 533] width 38 height 38
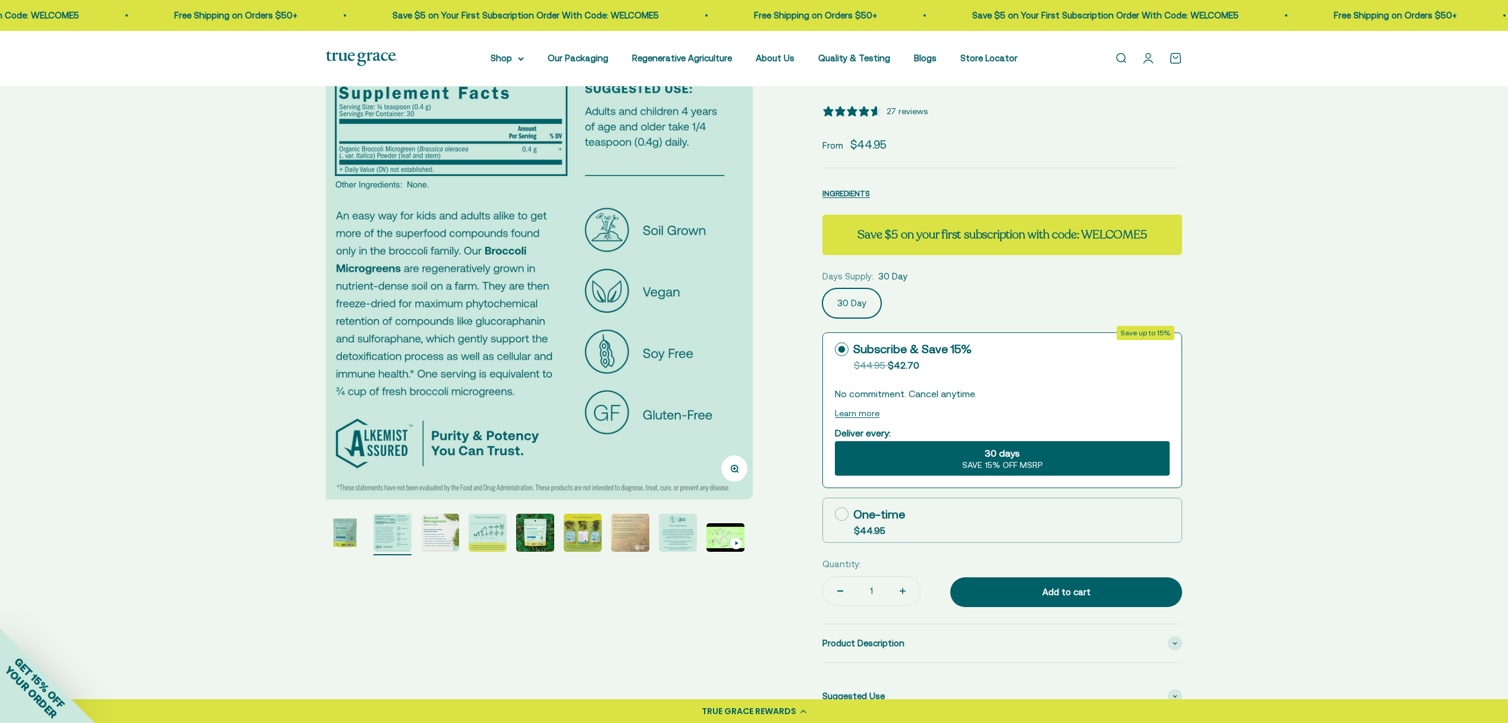
scroll to position [0, 454]
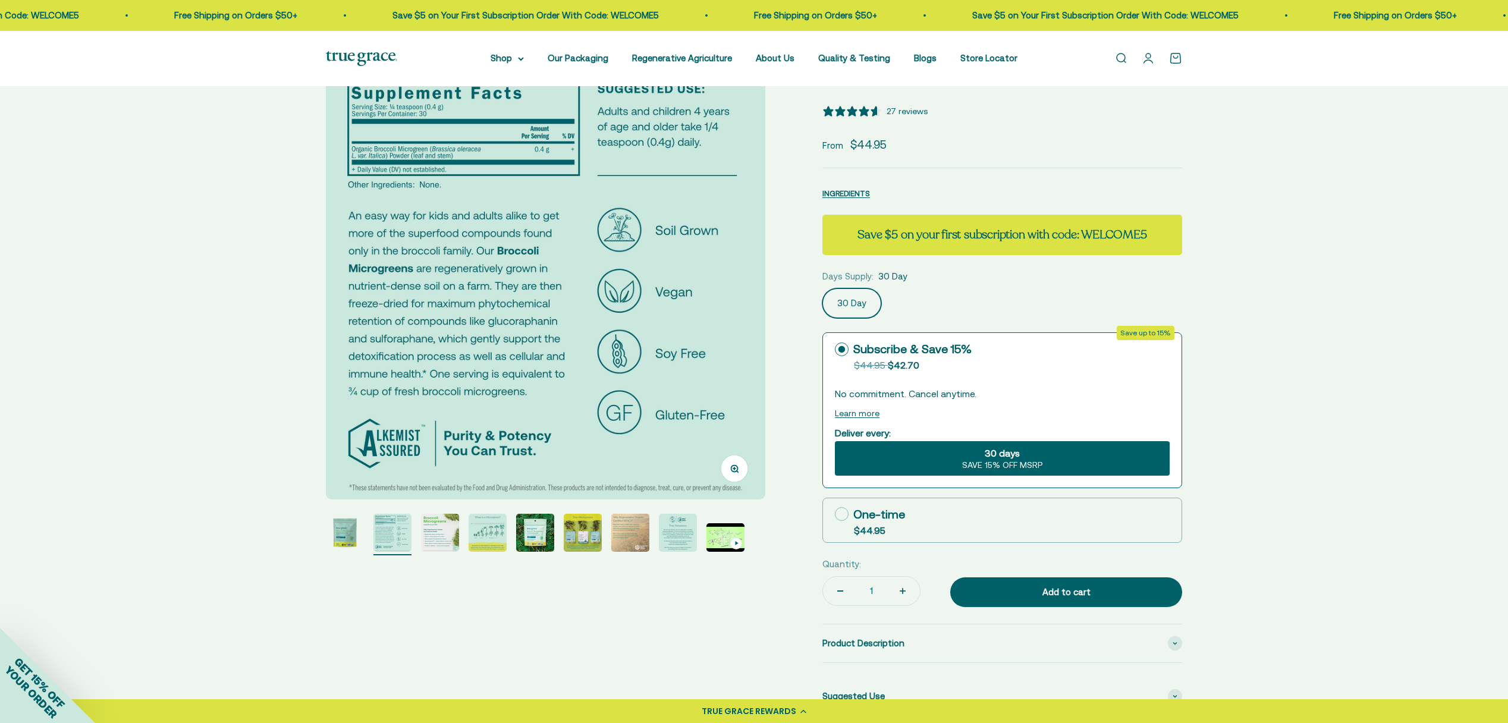
click at [1315, 290] on div "Zoom Go to item 1 Go to item 2 Go to item 3 Go to item 4 Go to item 5 Go to ite…" at bounding box center [754, 441] width 1508 height 838
click at [853, 299] on label "30 Day" at bounding box center [851, 303] width 59 height 30
click at [822, 288] on input "30 Day" at bounding box center [822, 288] width 1 height 1
drag, startPoint x: 686, startPoint y: 528, endPoint x: 675, endPoint y: 529, distance: 10.8
click at [685, 528] on img "Go to item 8" at bounding box center [678, 533] width 38 height 38
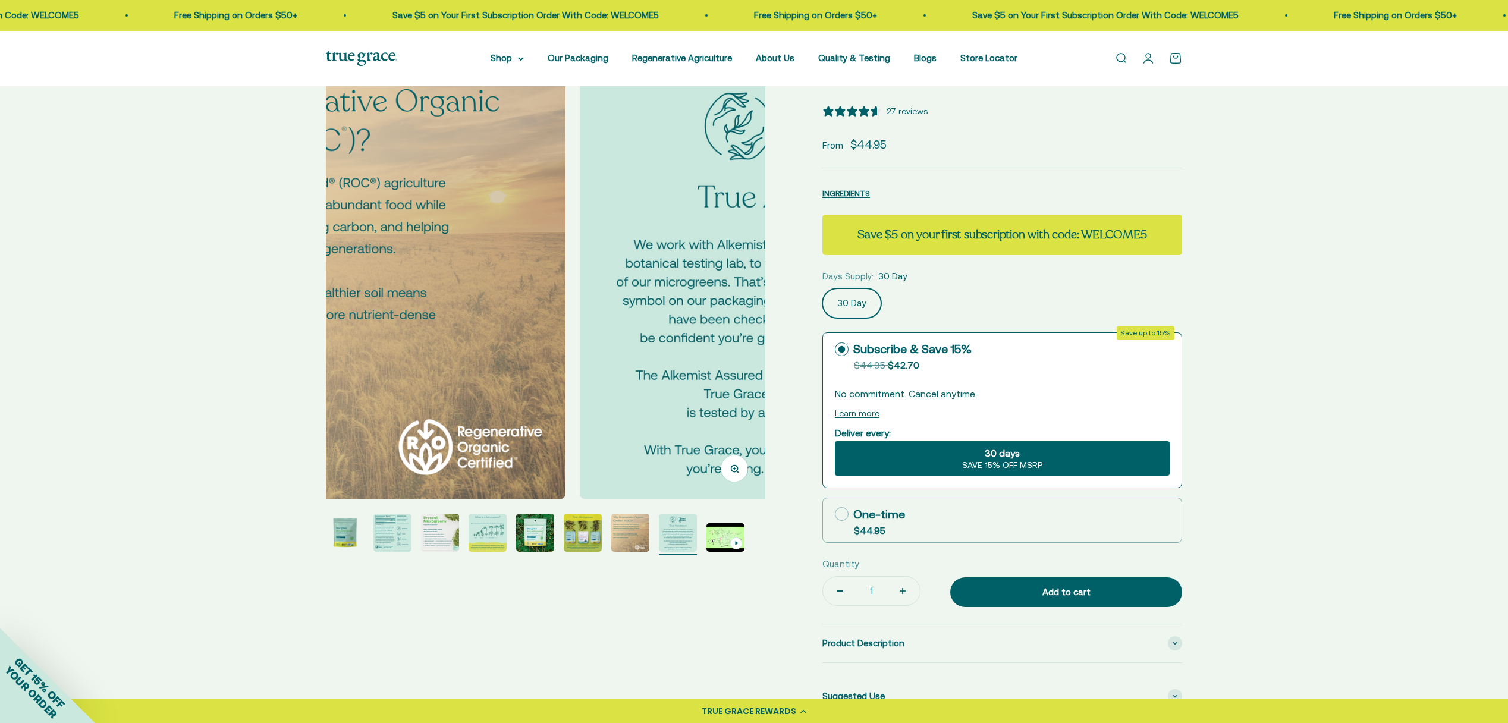
scroll to position [0, 3177]
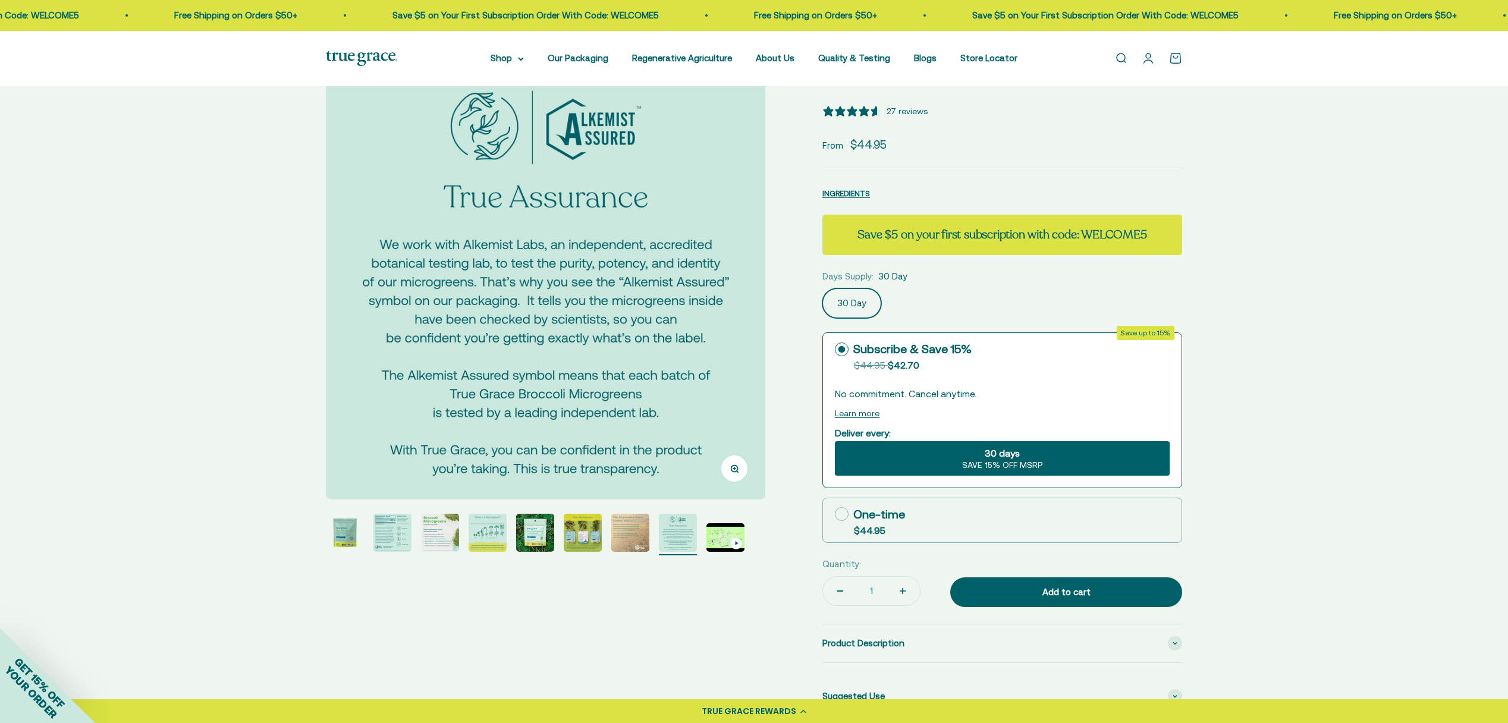
click at [350, 533] on img "Go to item 1" at bounding box center [345, 533] width 38 height 38
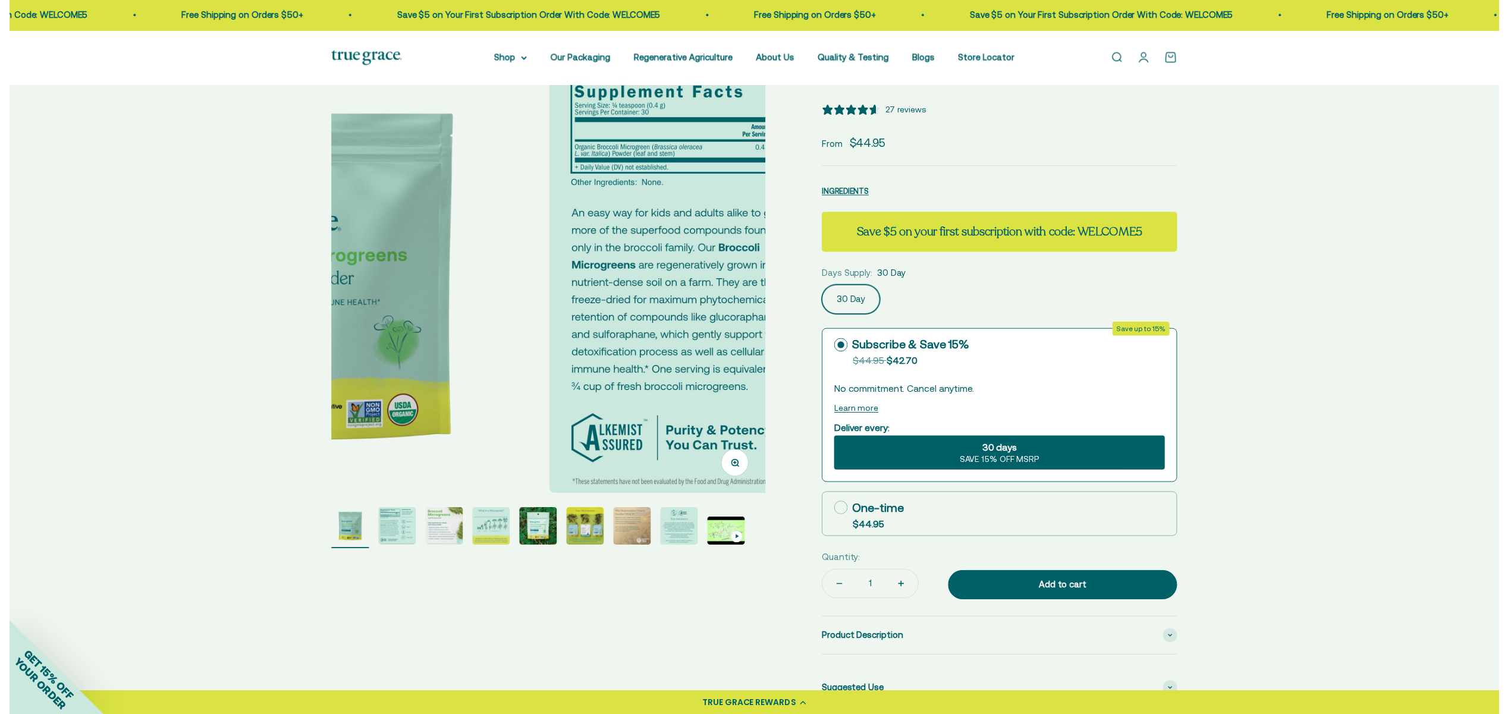
scroll to position [0, 0]
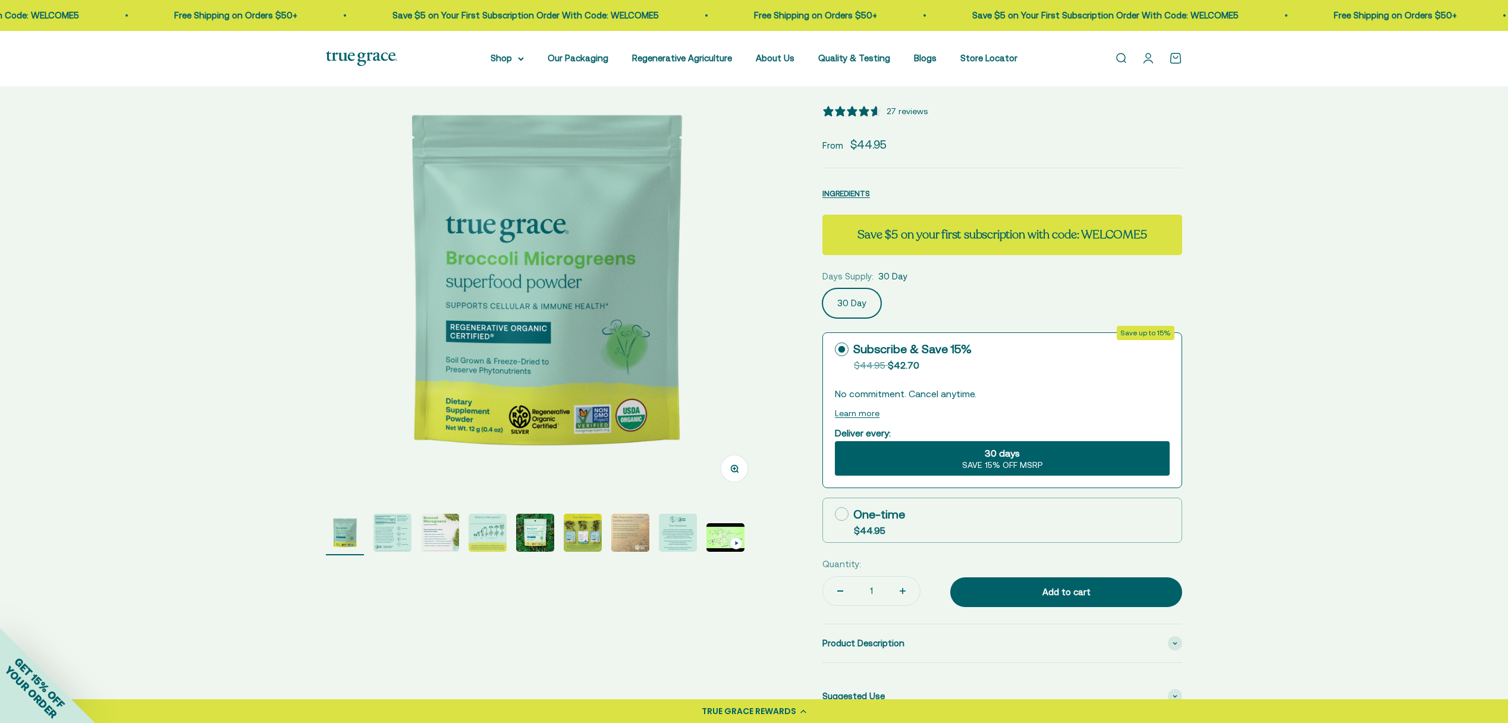
click at [79, 363] on div "Zoom Go to item 1 Go to item 2 Go to item 3 Go to item 4 Go to item 5 Go to ite…" at bounding box center [754, 441] width 1508 height 838
click at [1067, 592] on div "Add to cart" at bounding box center [1066, 592] width 184 height 14
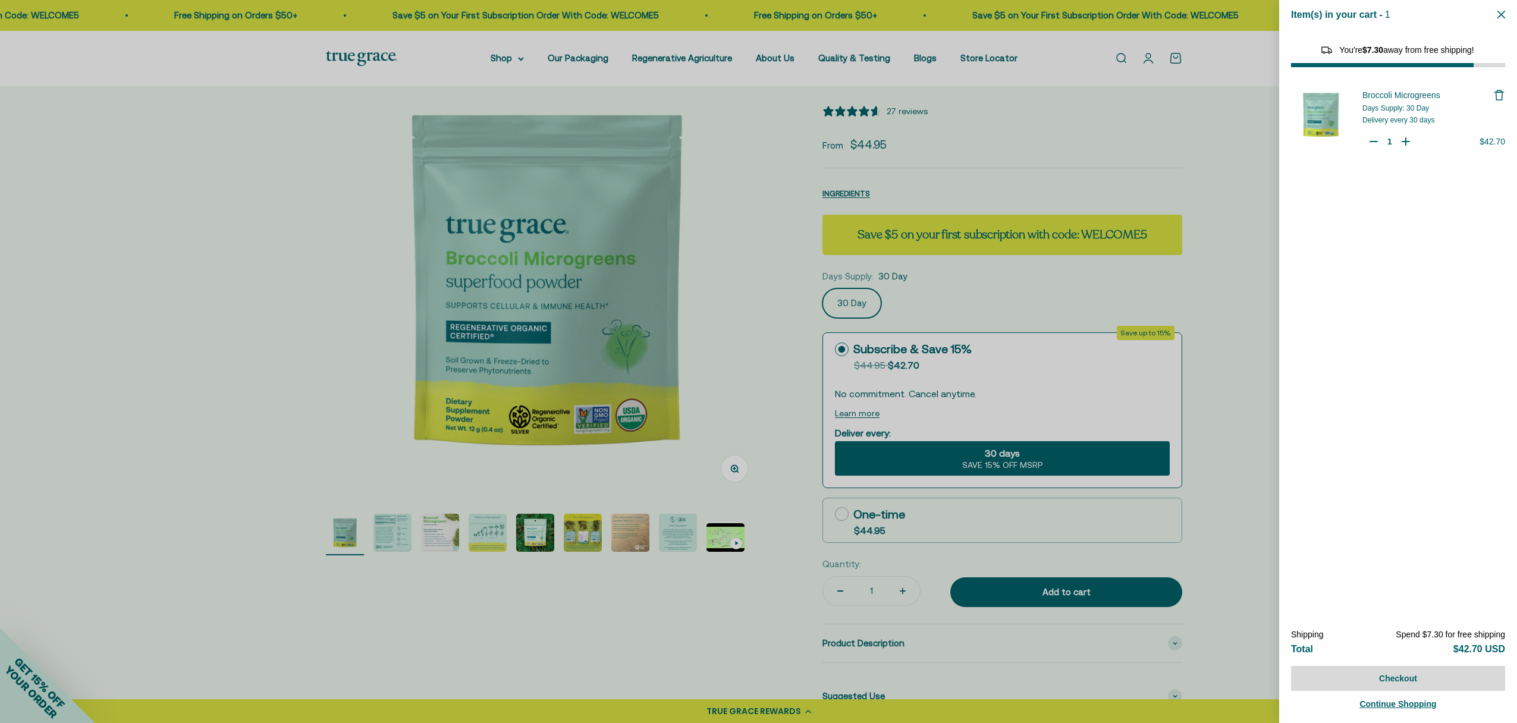
select select "46081071743190"
select select "42422671343830"
click at [1501, 17] on icon "Close" at bounding box center [1501, 15] width 8 height 8
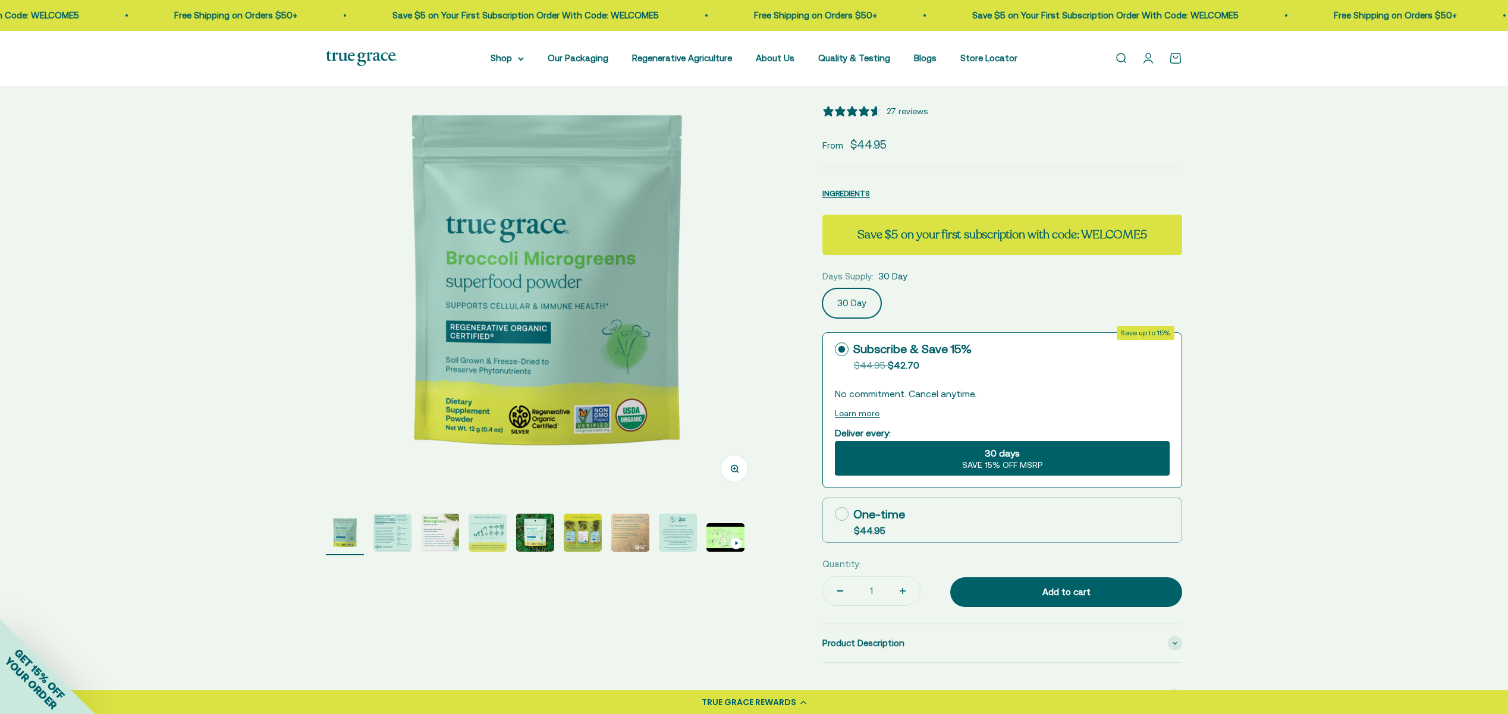
click at [1003, 455] on span "30 days" at bounding box center [1002, 453] width 35 height 14
click at [835, 441] on input "30 days SAVE 15% OFF MSRP" at bounding box center [834, 441] width 1 height 1
click at [1055, 592] on div "Add to cart" at bounding box center [1066, 592] width 184 height 14
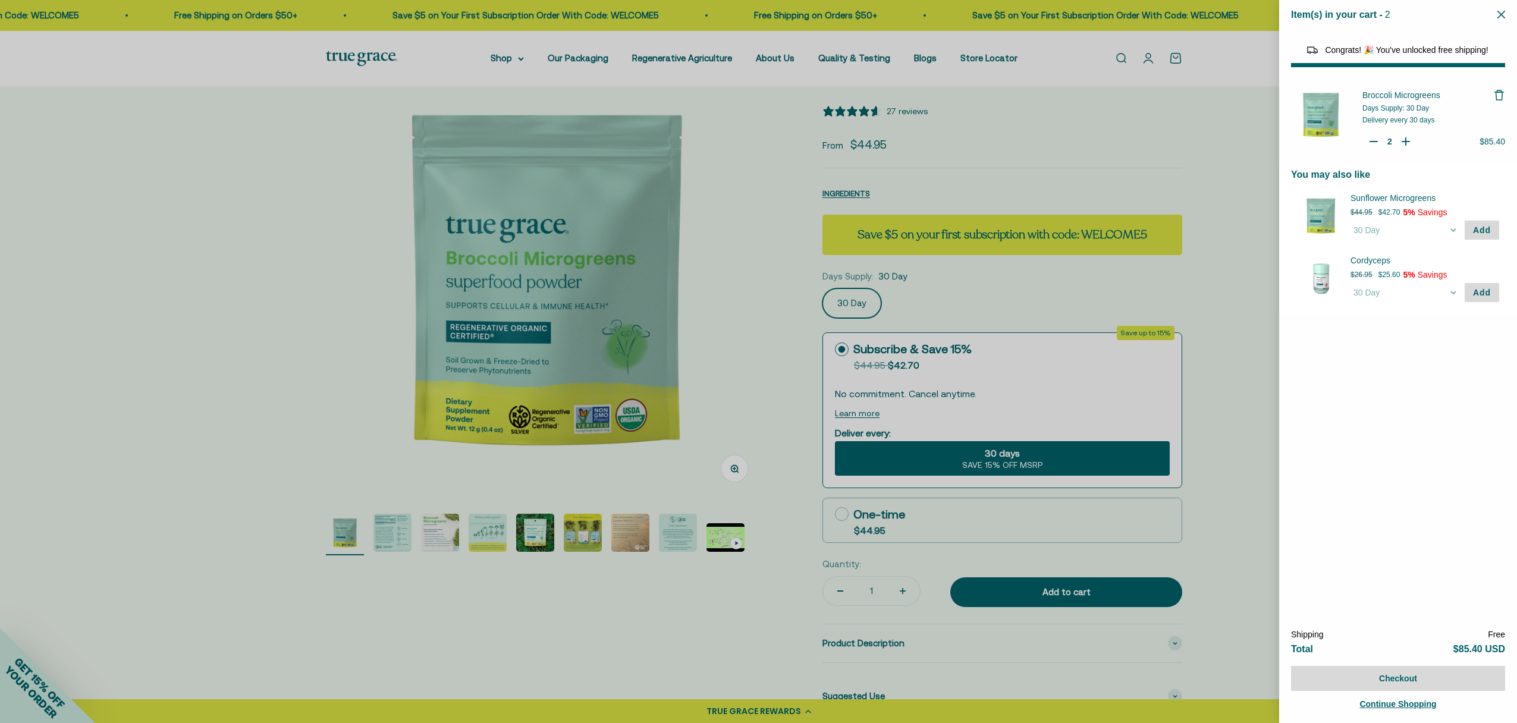
type input "1"
click at [1376, 142] on icon "Your Cart" at bounding box center [1373, 142] width 7 height 0
click at [1234, 319] on div at bounding box center [758, 361] width 1517 height 723
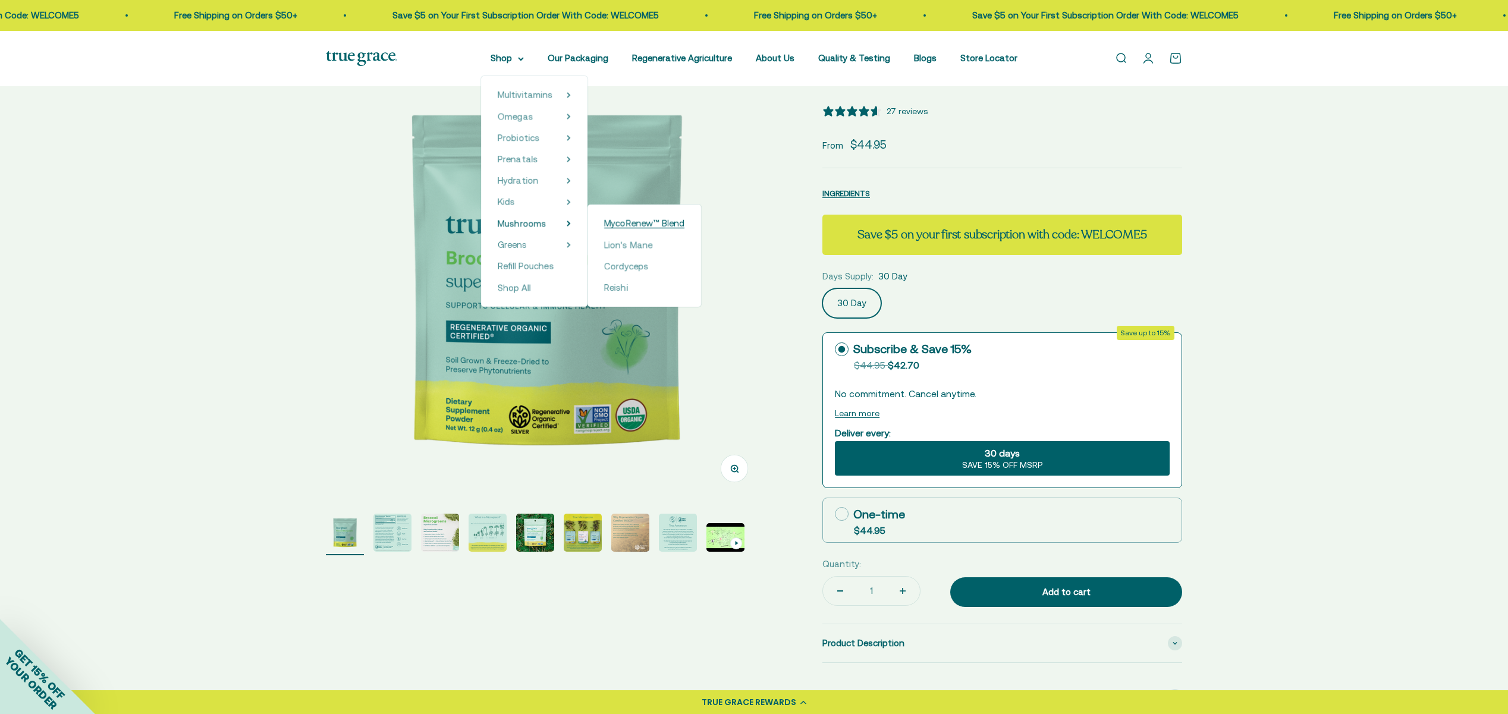
click at [627, 221] on span "MycoRenew™ Blend" at bounding box center [644, 223] width 80 height 10
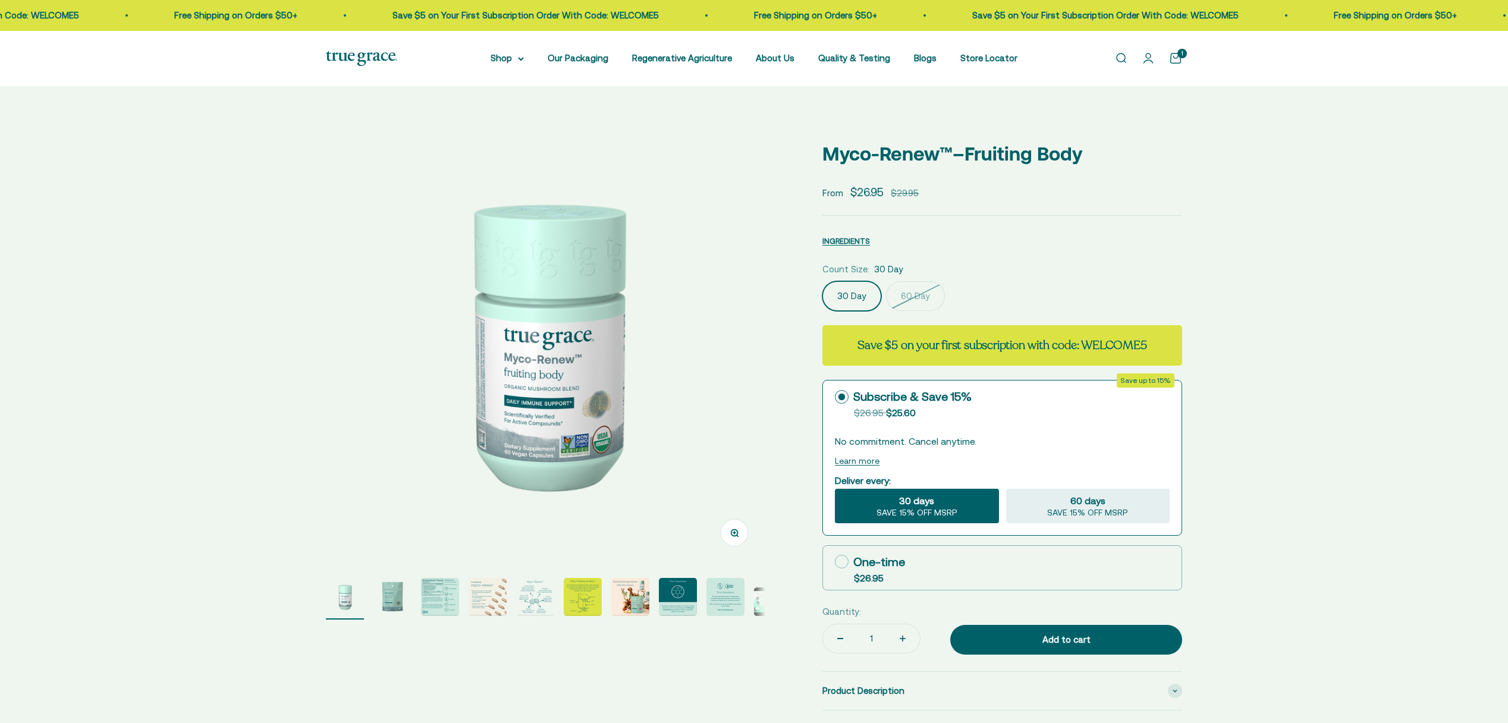
select select "3"
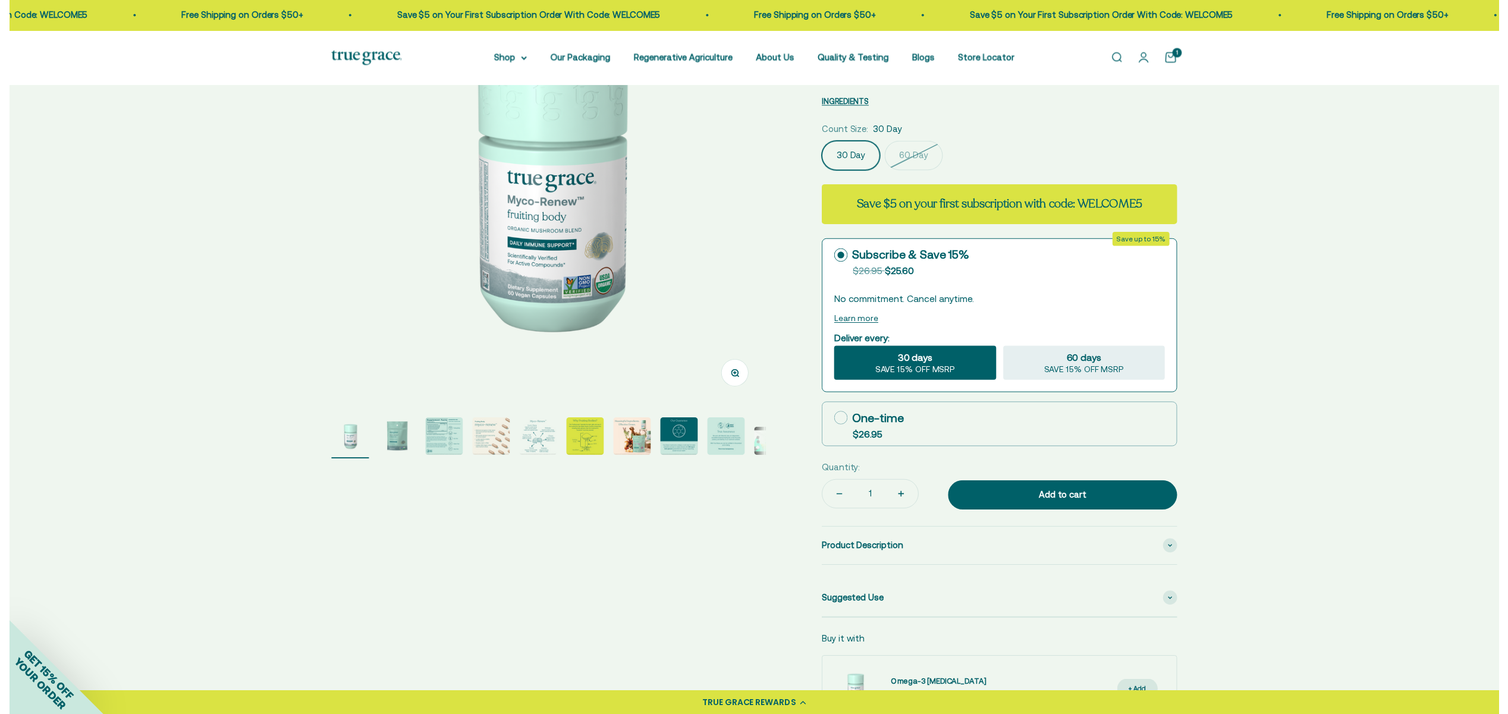
scroll to position [256, 0]
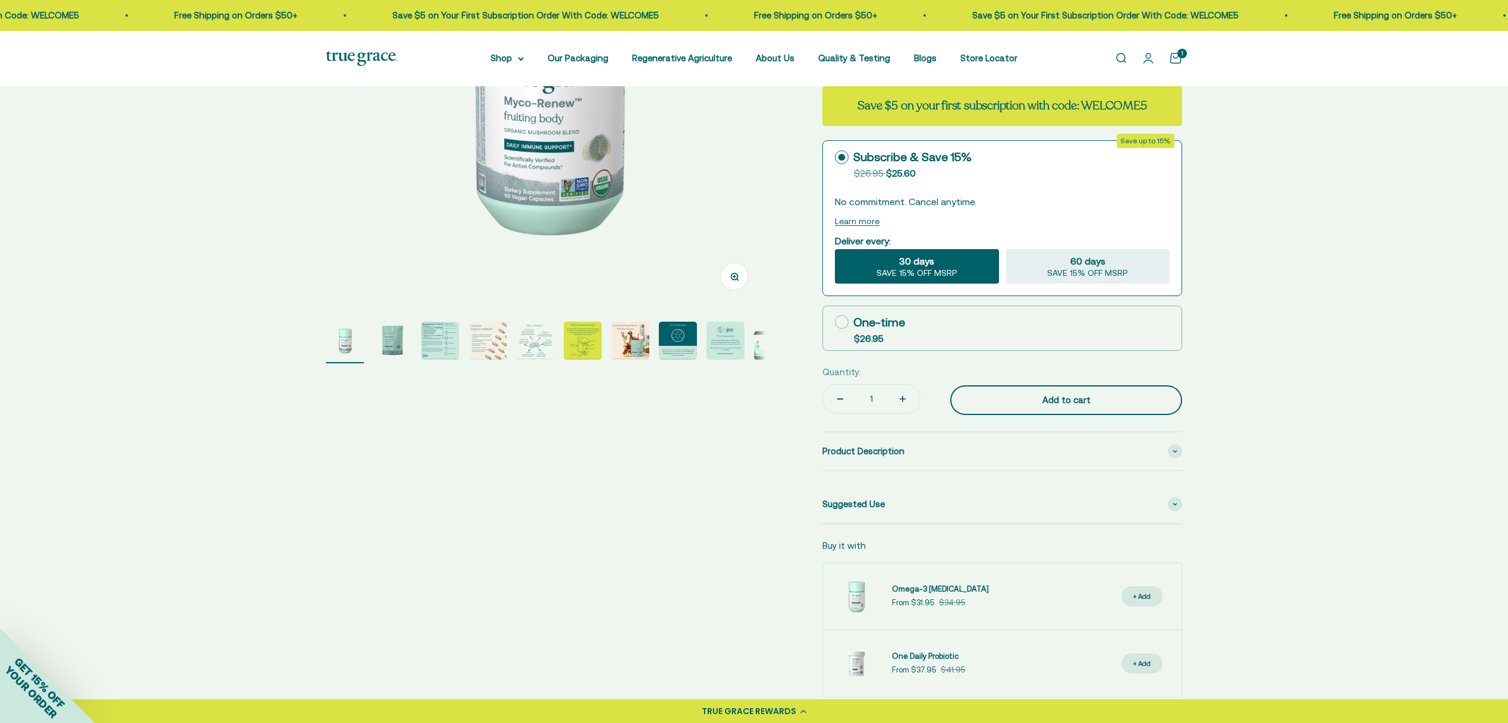
click at [1073, 400] on div "Add to cart" at bounding box center [1066, 400] width 184 height 14
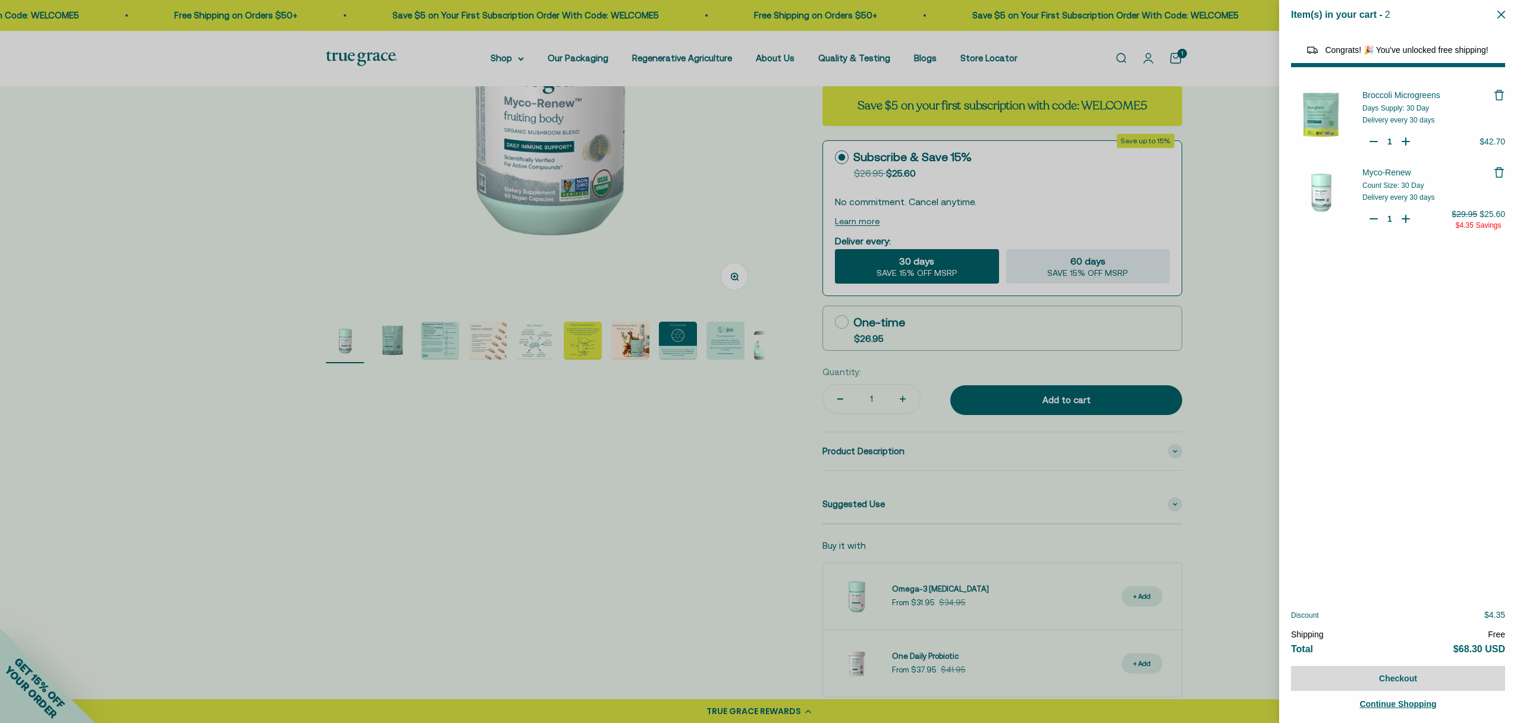
select select "46081071743190"
select select "42422671343830"
click at [1209, 357] on div at bounding box center [758, 361] width 1517 height 723
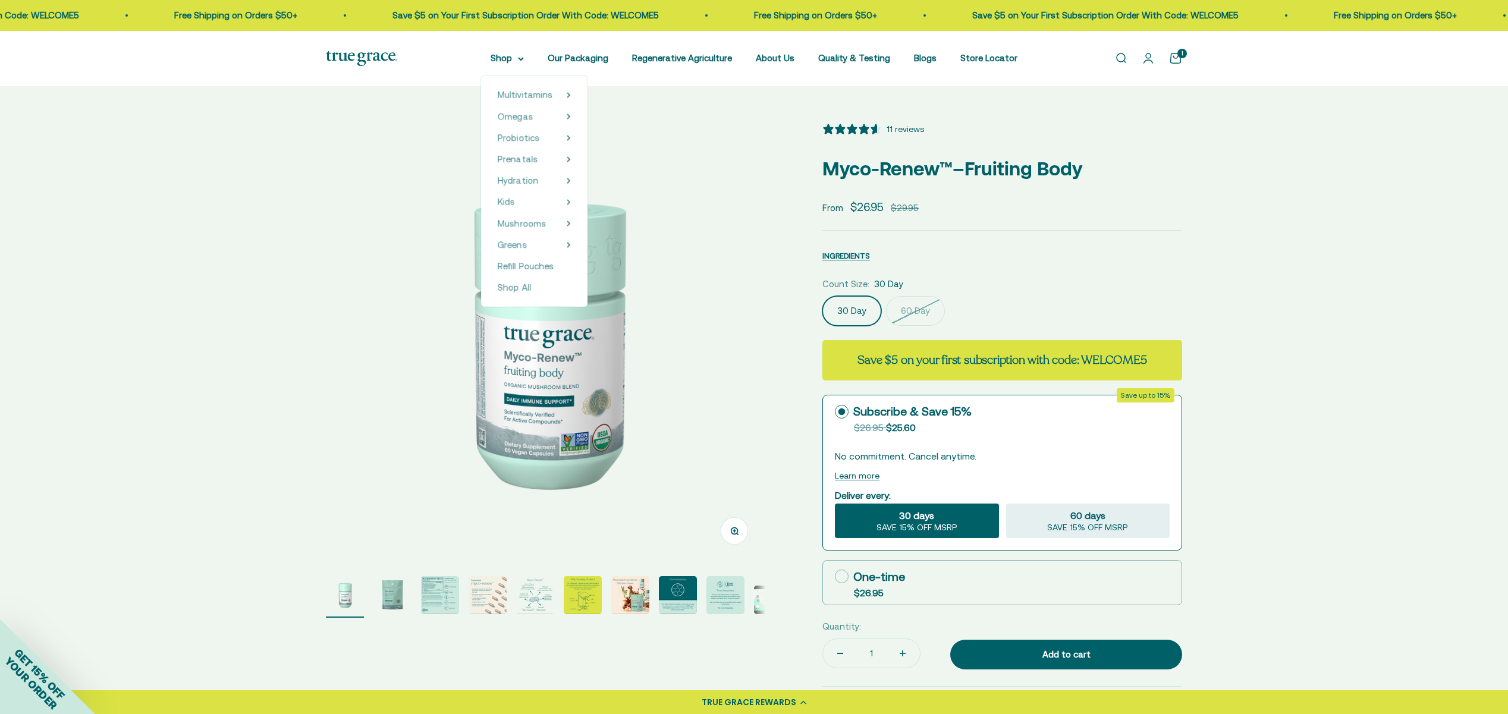
scroll to position [0, 0]
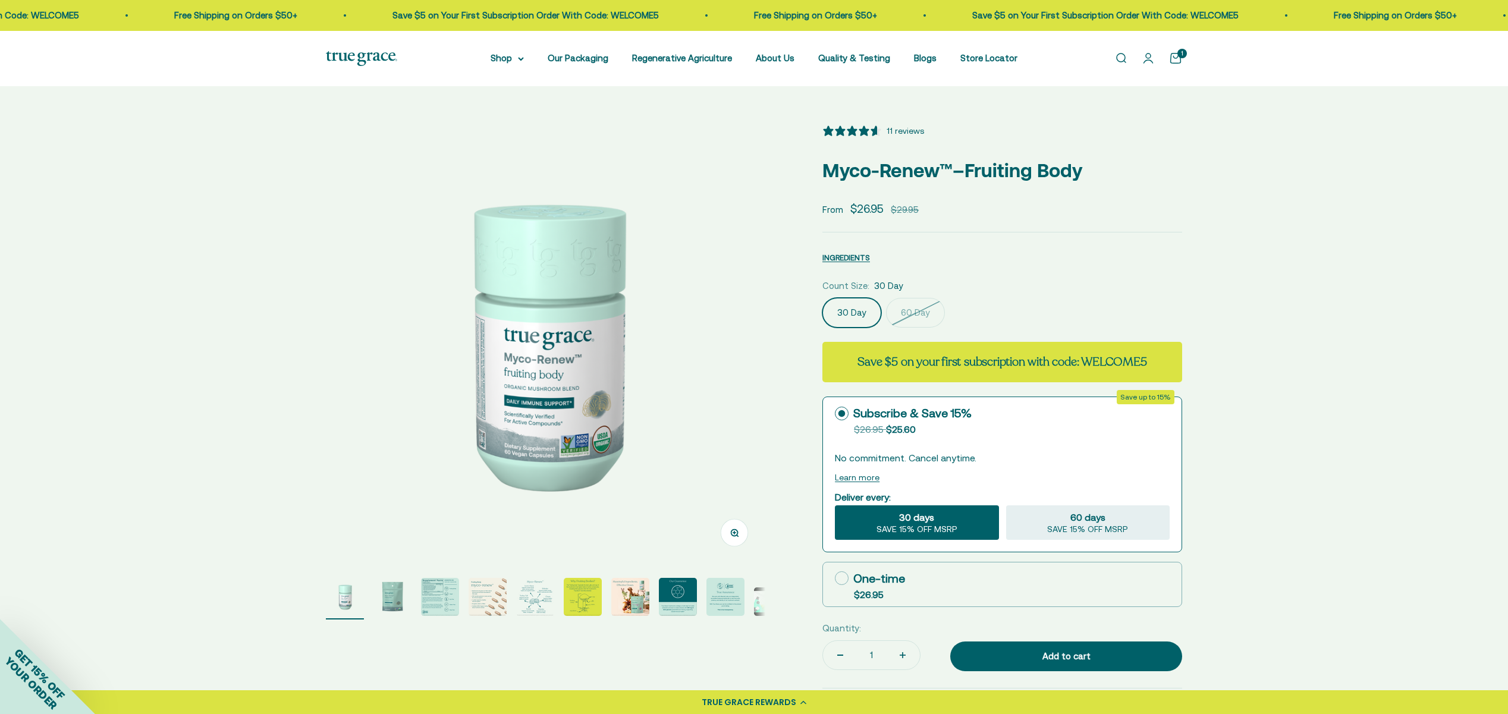
click at [1116, 59] on link "Open search" at bounding box center [1120, 58] width 13 height 13
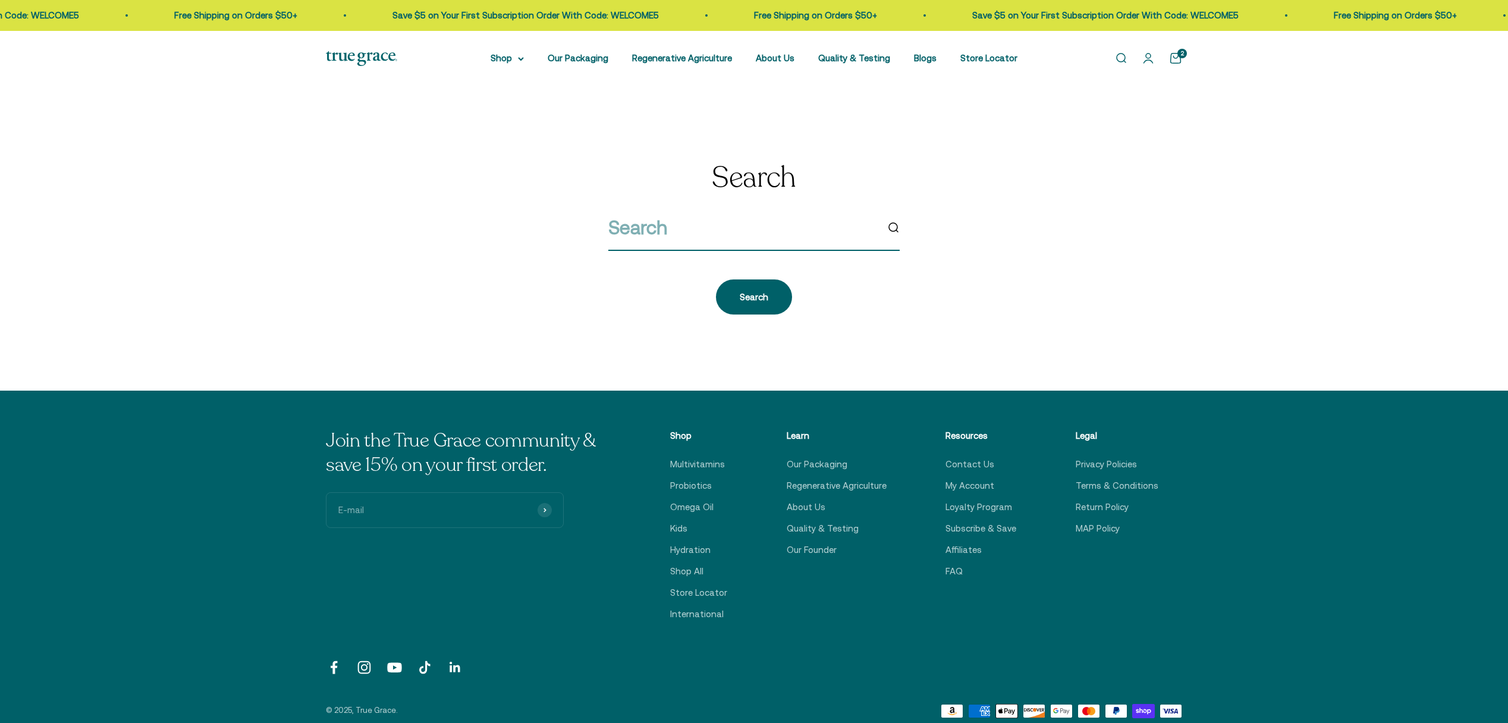
drag, startPoint x: 670, startPoint y: 236, endPoint x: 740, endPoint y: 235, distance: 69.6
click at [670, 236] on input "search" at bounding box center [742, 227] width 269 height 30
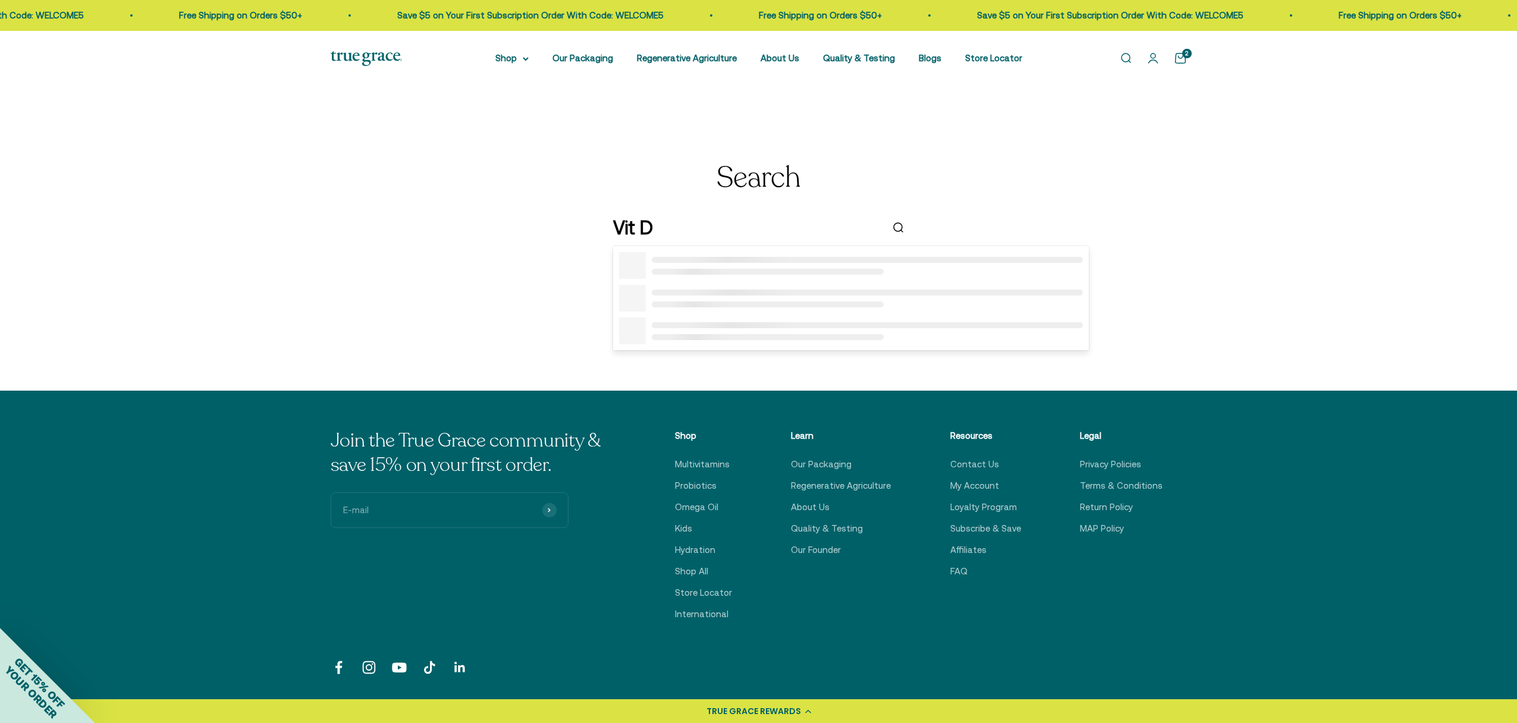
type input "Vit D3"
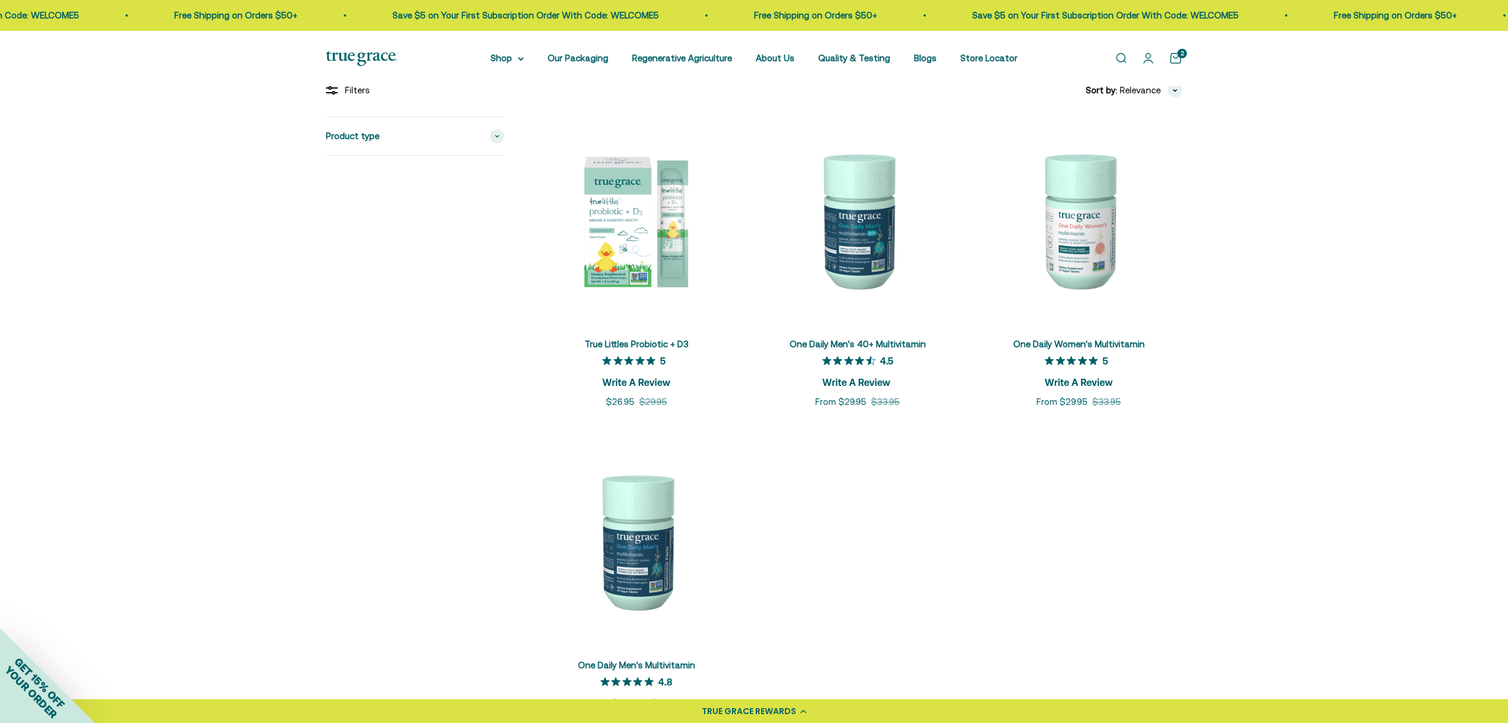
scroll to position [168, 0]
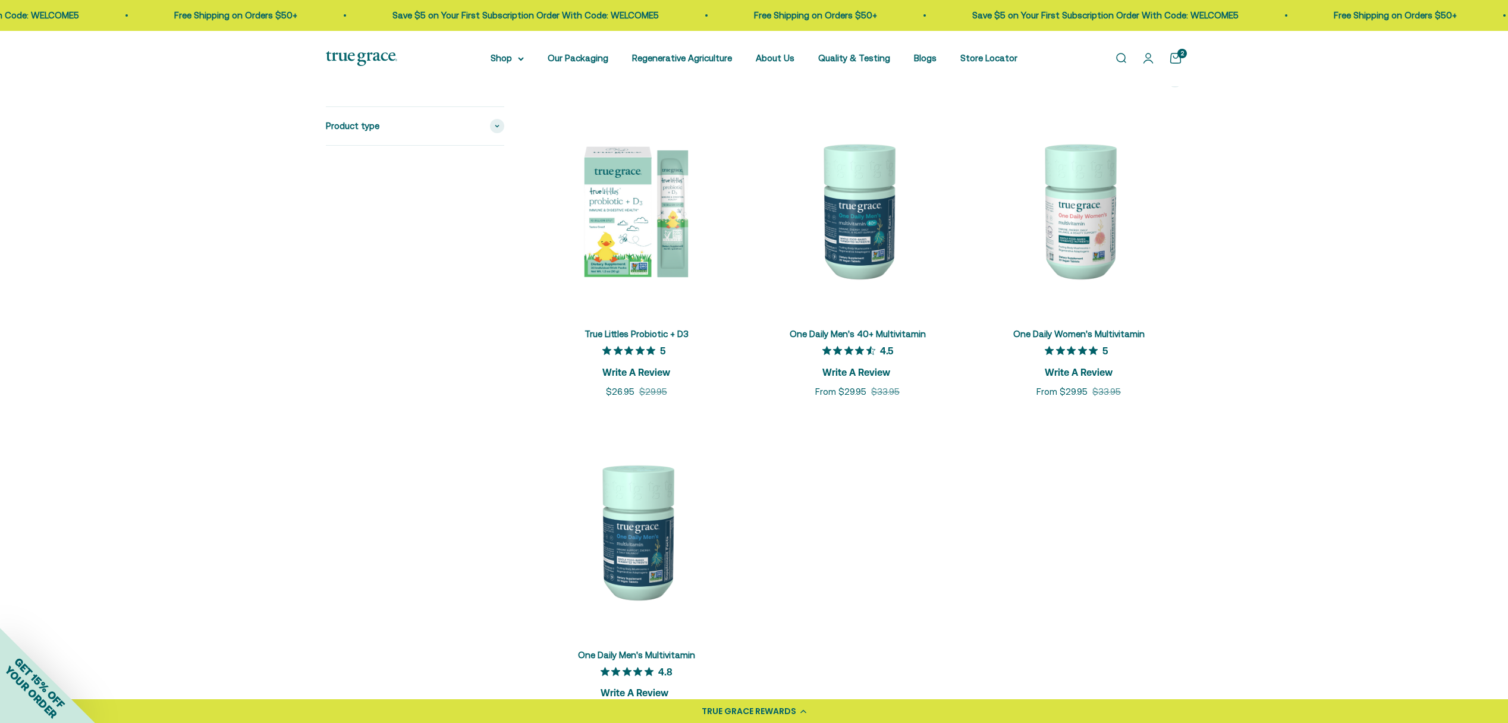
click at [604, 253] on img at bounding box center [636, 209] width 207 height 207
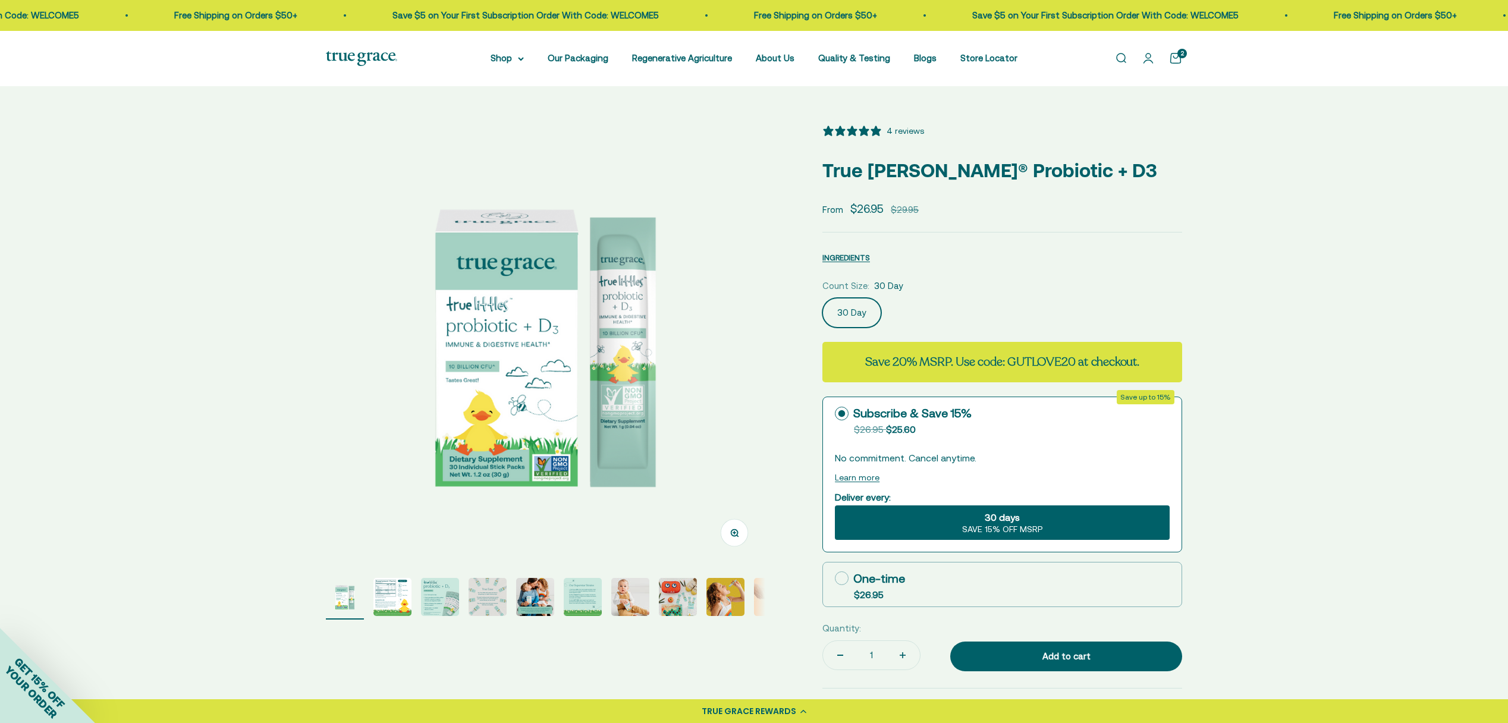
select select "3"
click at [1176, 58] on link "Open cart 2" at bounding box center [1175, 58] width 13 height 13
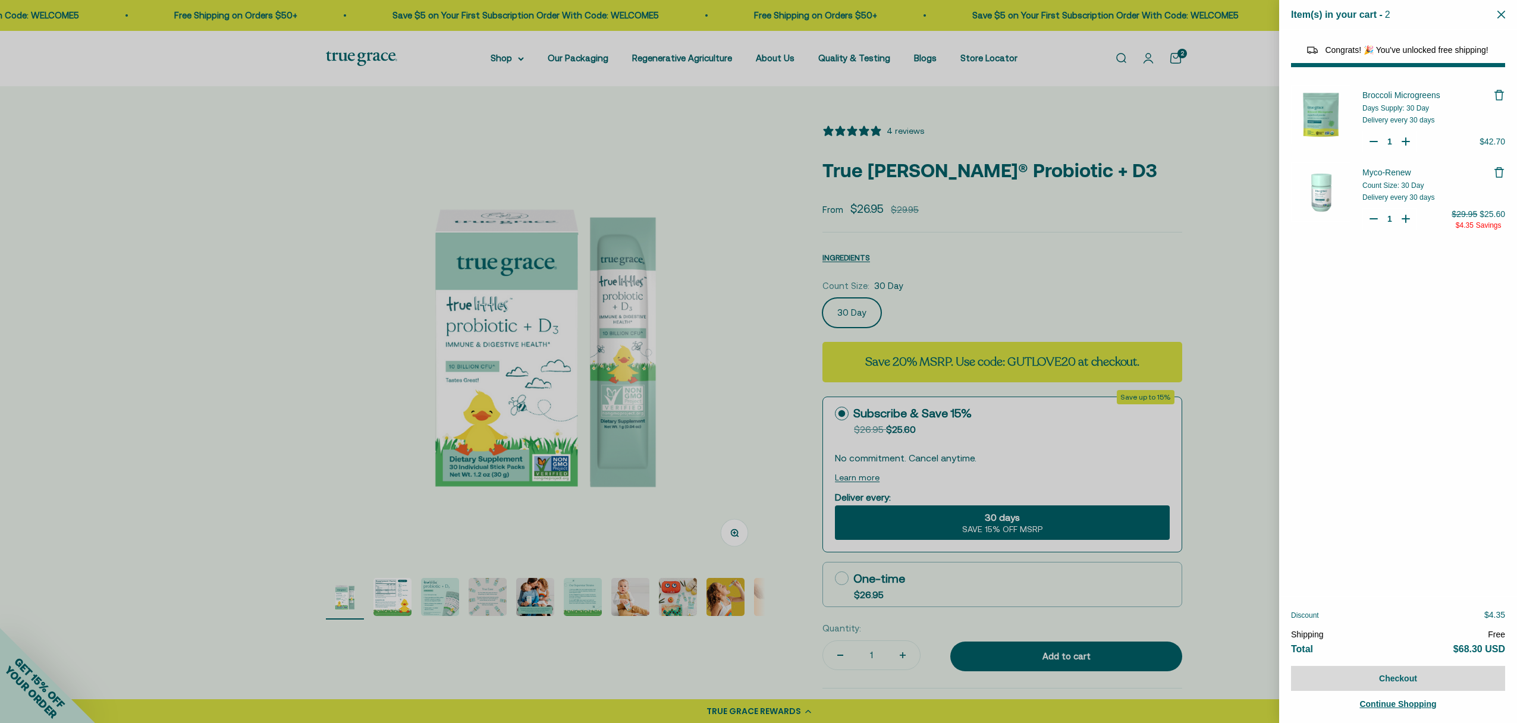
select select "46081071743190"
select select "42422671343830"
click at [1326, 111] on img "Your Cart" at bounding box center [1320, 114] width 59 height 59
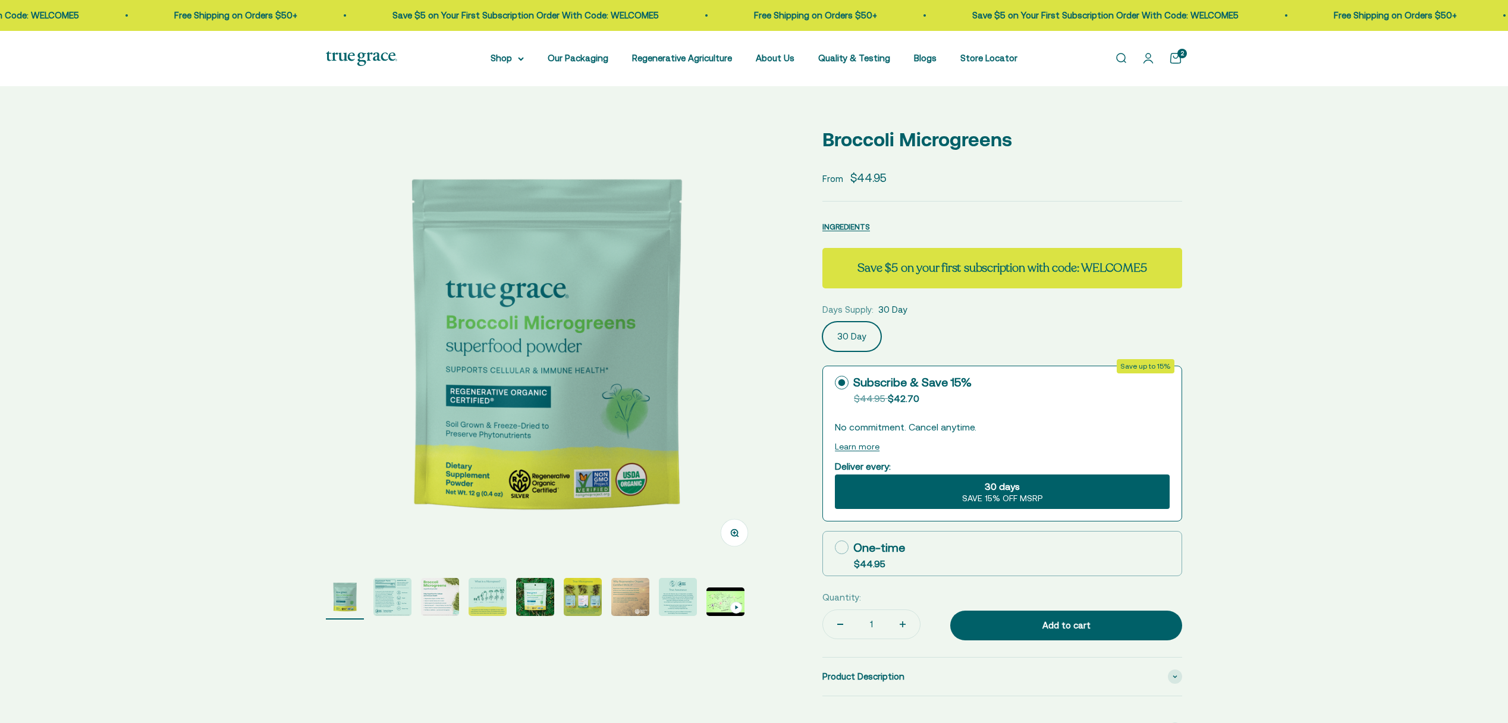
select select "3"
